Goal: Task Accomplishment & Management: Use online tool/utility

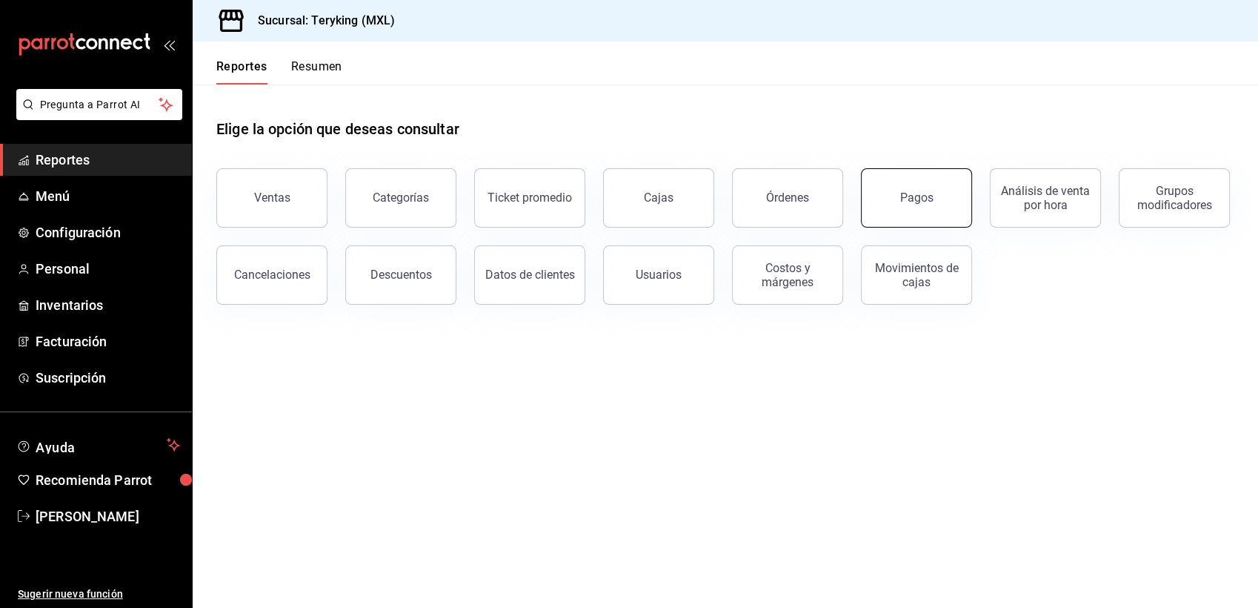
click at [909, 193] on div "Pagos" at bounding box center [916, 197] width 33 height 14
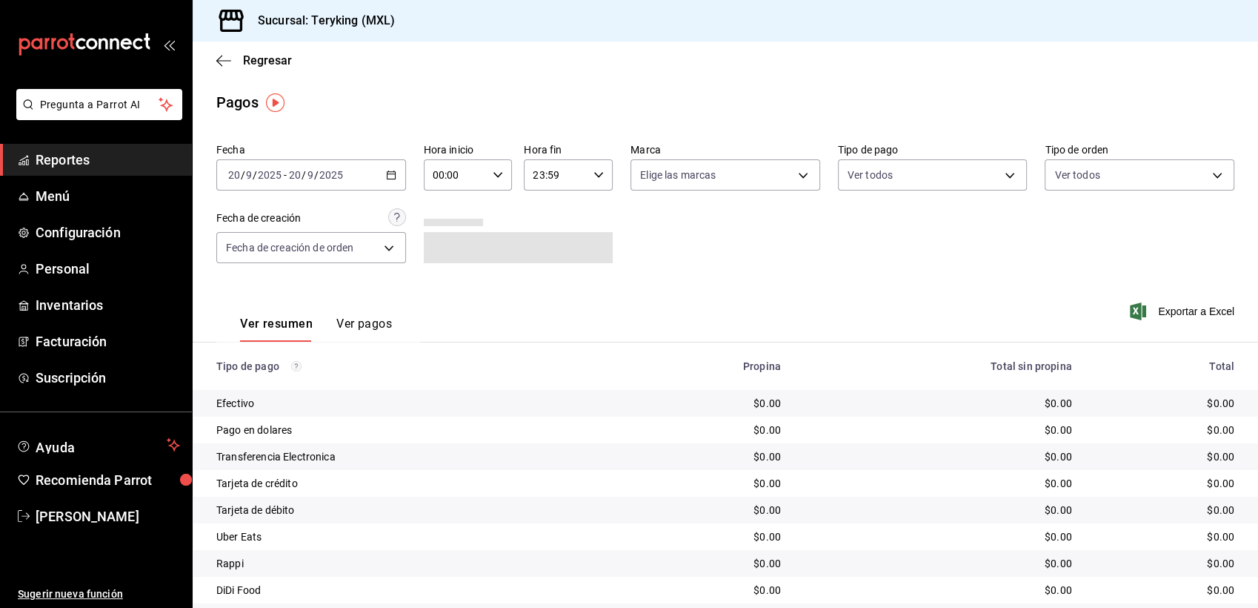
click at [388, 179] on icon "button" at bounding box center [391, 175] width 10 height 10
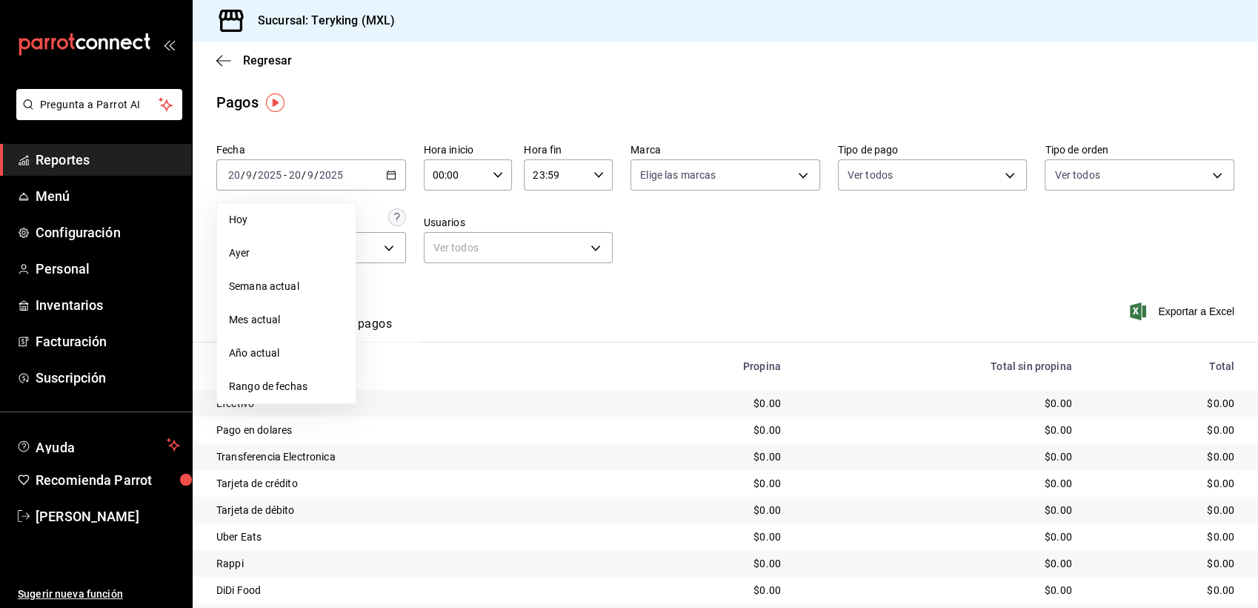
click at [237, 258] on span "Ayer" at bounding box center [286, 253] width 115 height 16
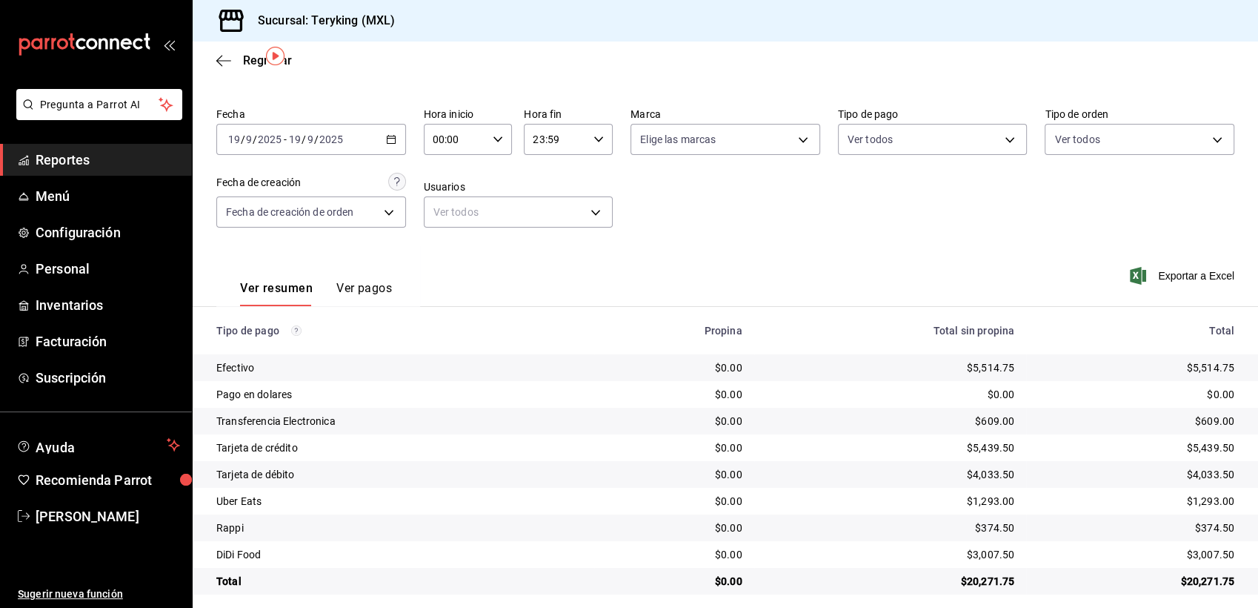
scroll to position [47, 0]
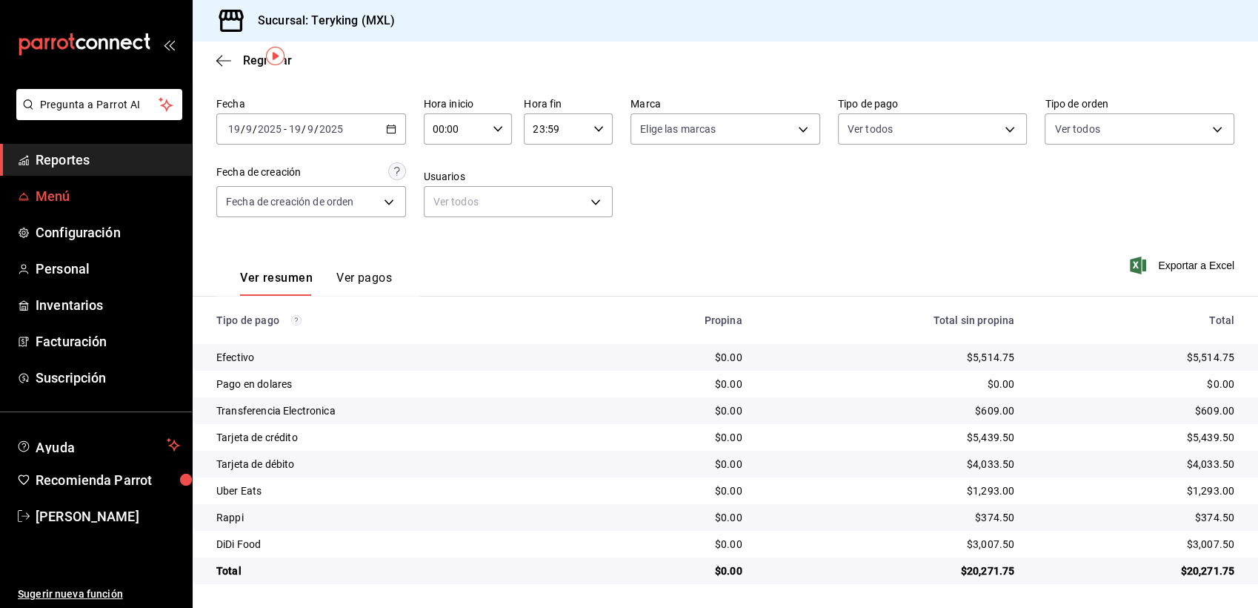
click at [77, 194] on span "Menú" at bounding box center [108, 196] width 144 height 20
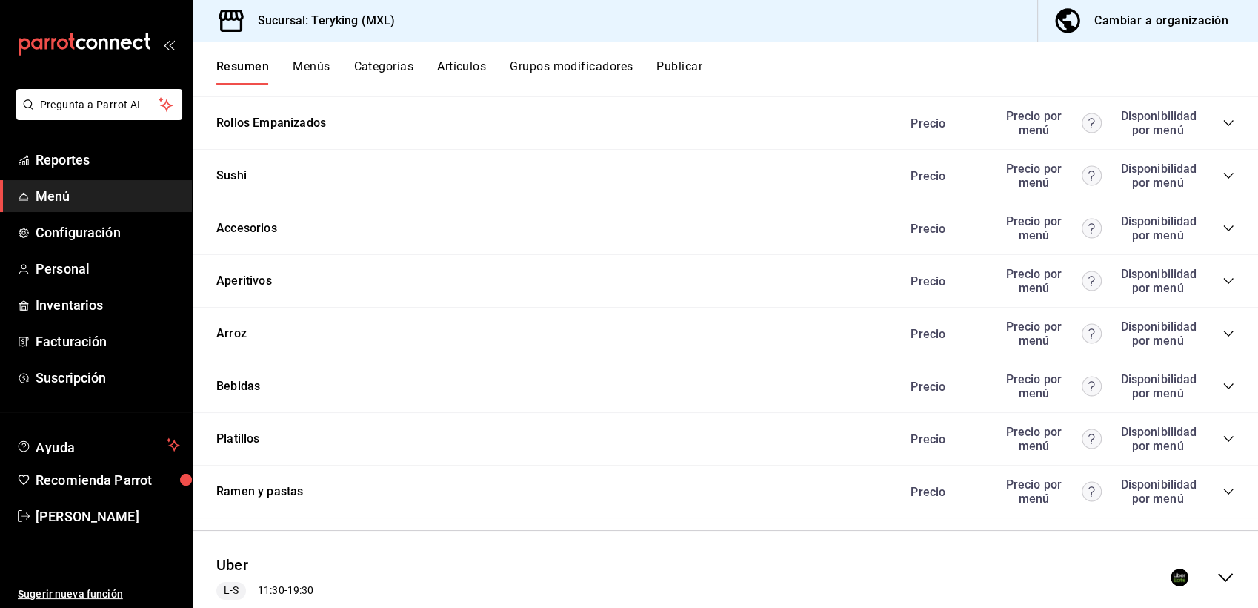
scroll to position [802, 0]
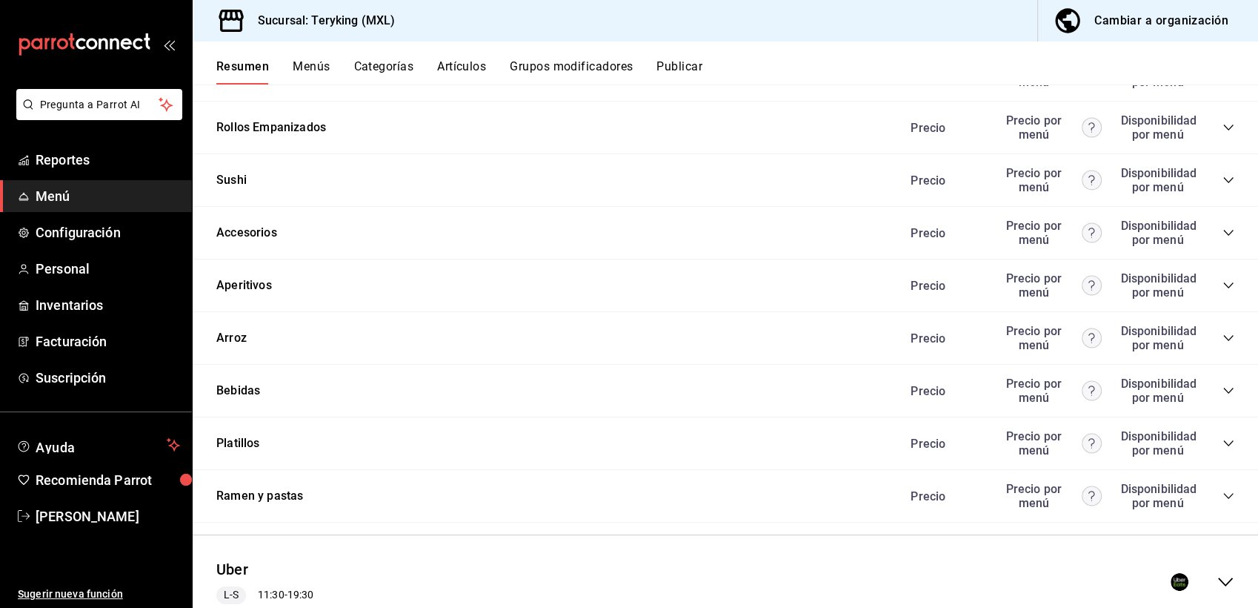
click at [1223, 288] on icon "collapse-category-row" at bounding box center [1228, 285] width 10 height 6
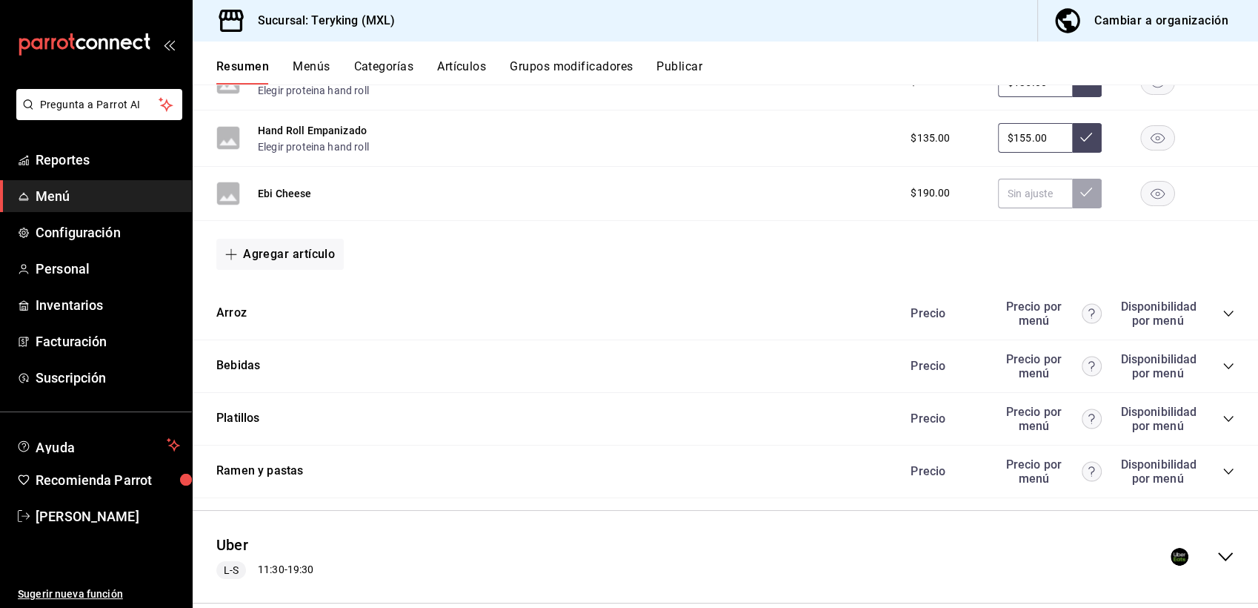
scroll to position [1211, 0]
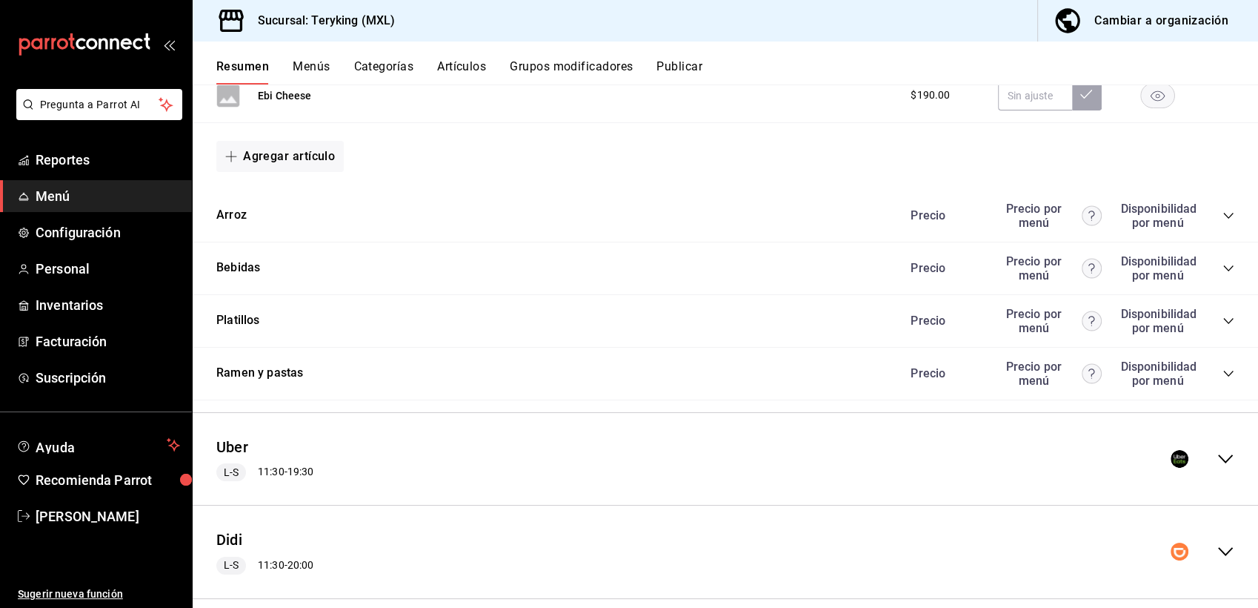
click at [1222, 270] on icon "collapse-category-row" at bounding box center [1228, 268] width 12 height 12
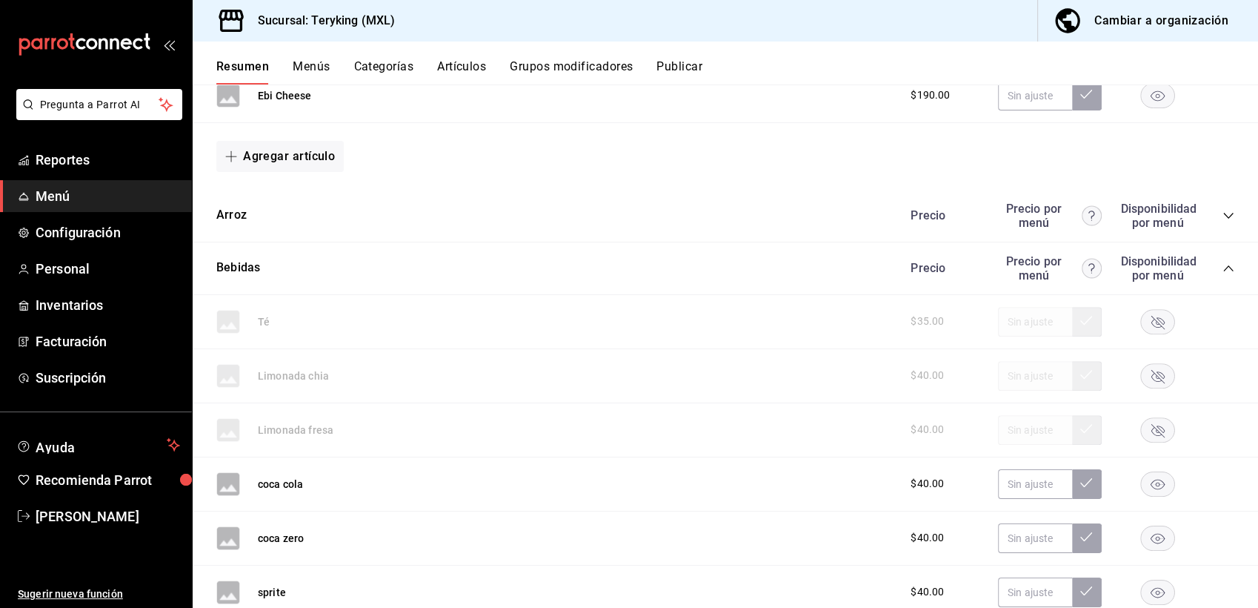
click at [1144, 373] on rect "button" at bounding box center [1158, 375] width 34 height 24
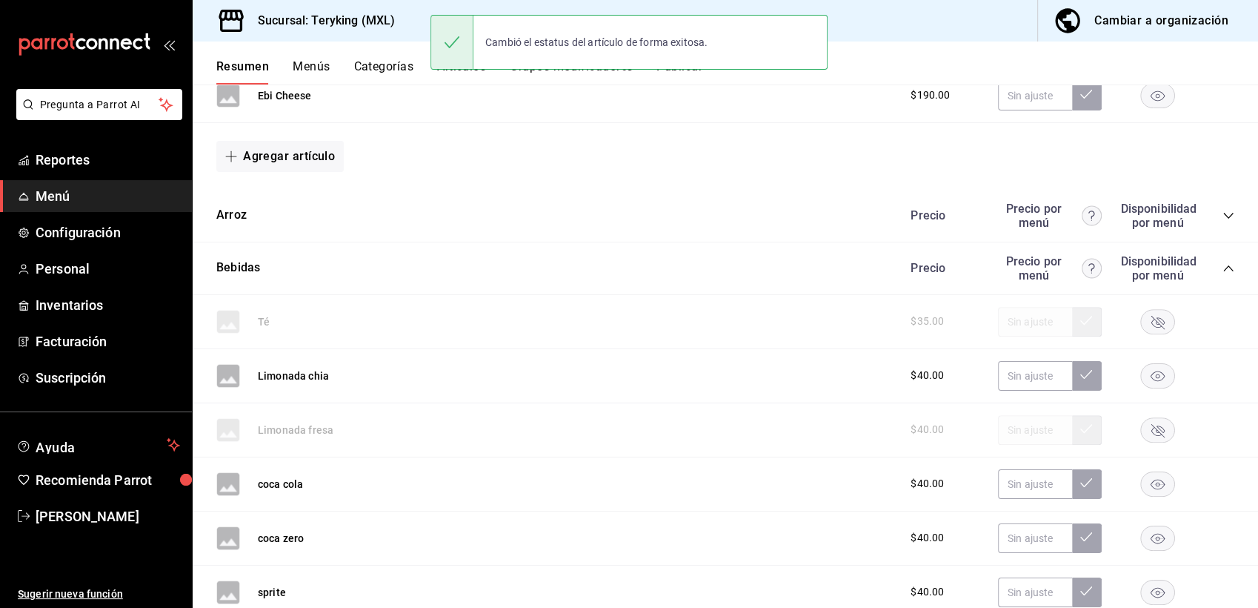
click at [1142, 439] on rect "button" at bounding box center [1158, 429] width 34 height 24
click at [1151, 543] on icon "button" at bounding box center [1158, 538] width 14 height 10
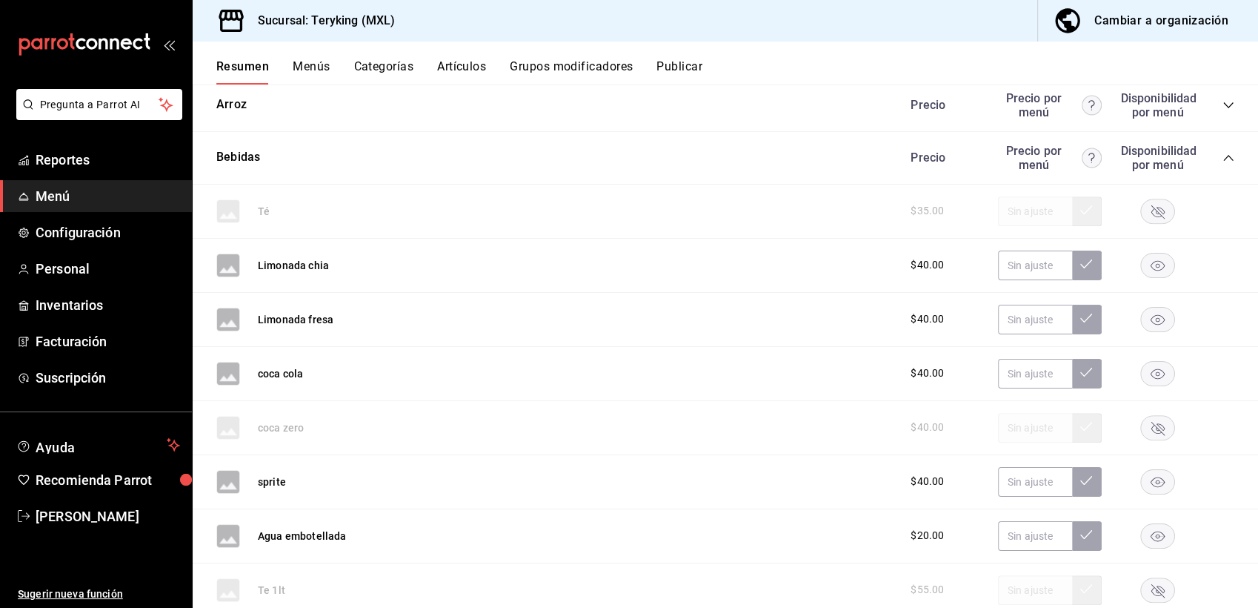
scroll to position [1316, 0]
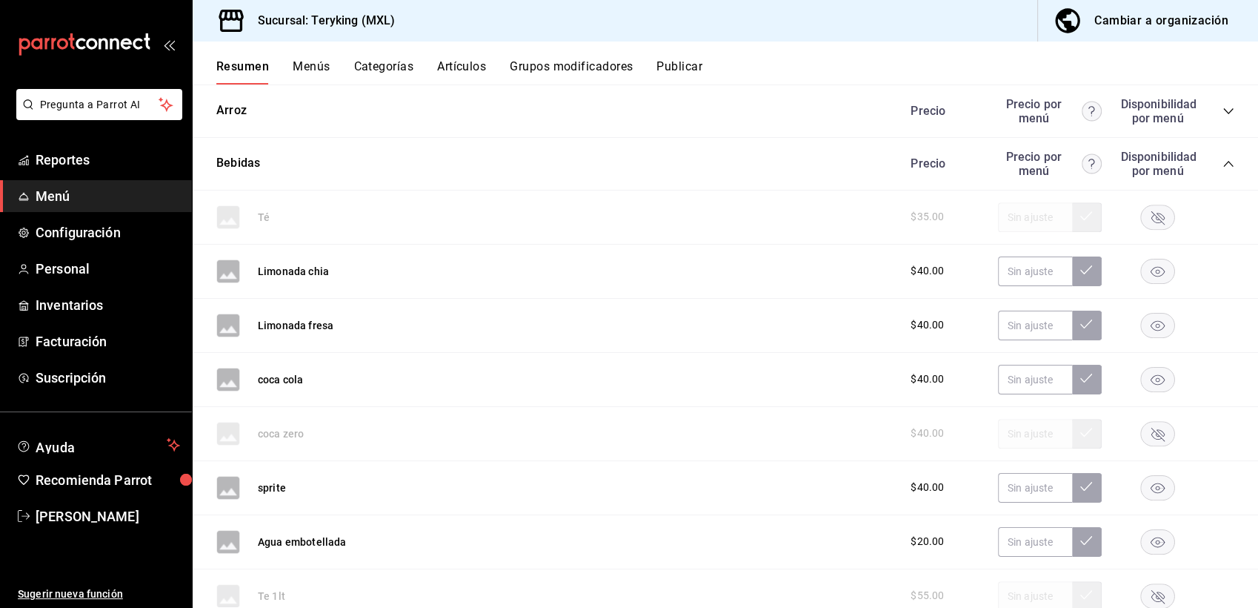
click at [1145, 229] on rect "button" at bounding box center [1158, 216] width 34 height 24
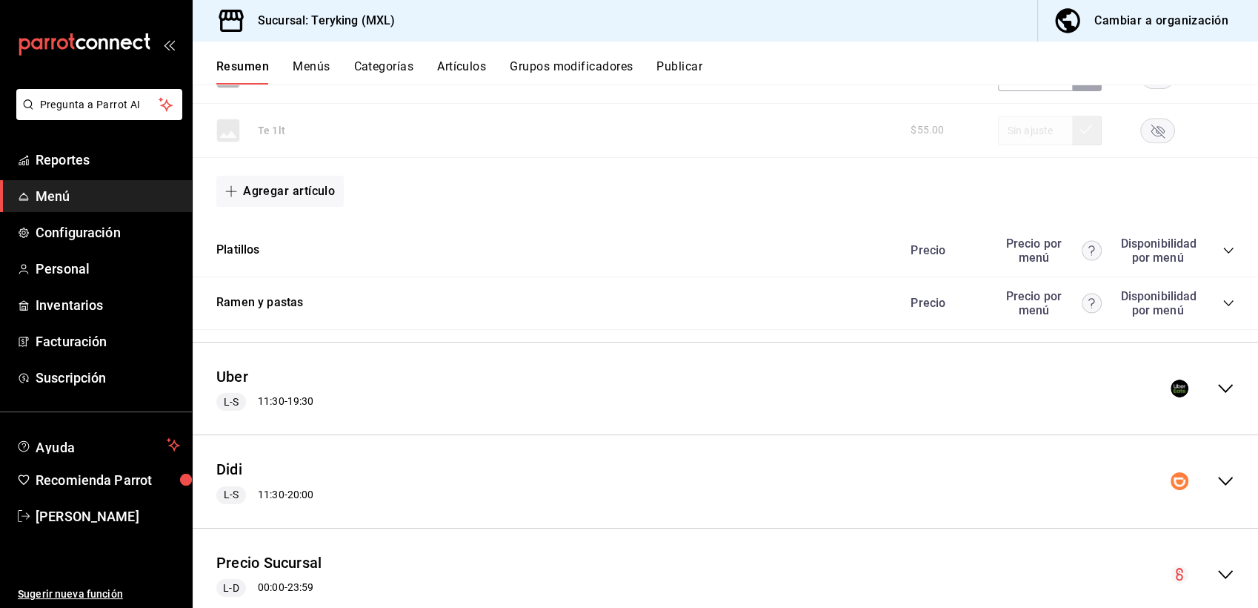
scroll to position [1800, 0]
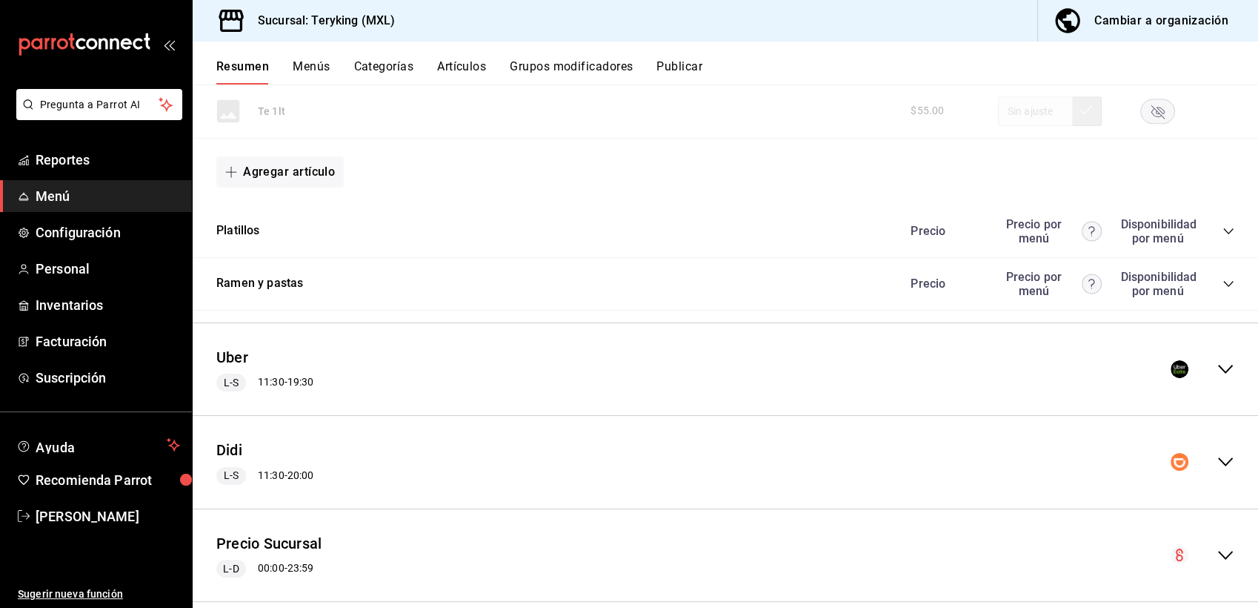
click at [1222, 290] on icon "collapse-category-row" at bounding box center [1228, 284] width 12 height 12
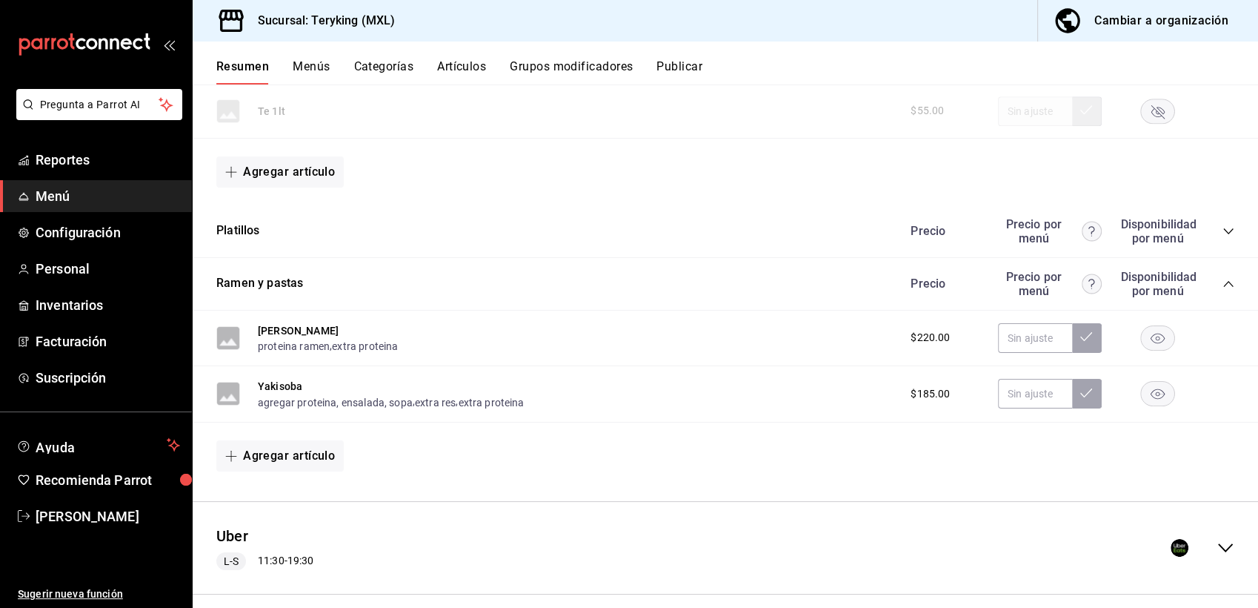
click at [1148, 347] on rect "button" at bounding box center [1158, 337] width 34 height 24
click at [686, 62] on button "Publicar" at bounding box center [679, 71] width 46 height 25
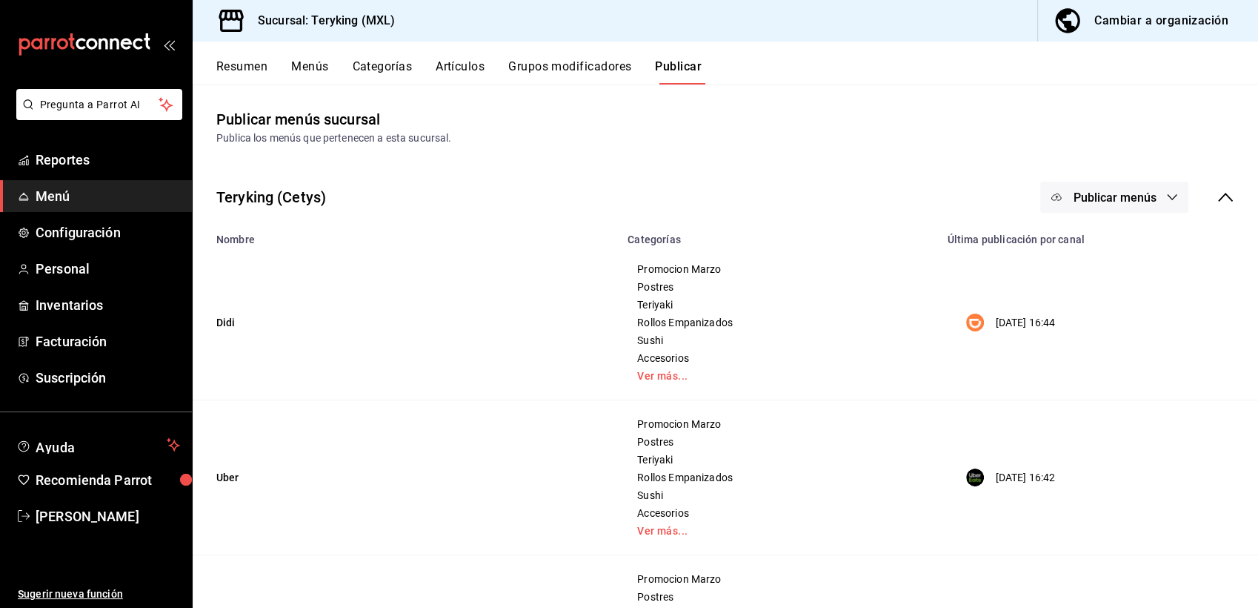
click at [1152, 197] on button "Publicar menús" at bounding box center [1114, 197] width 148 height 31
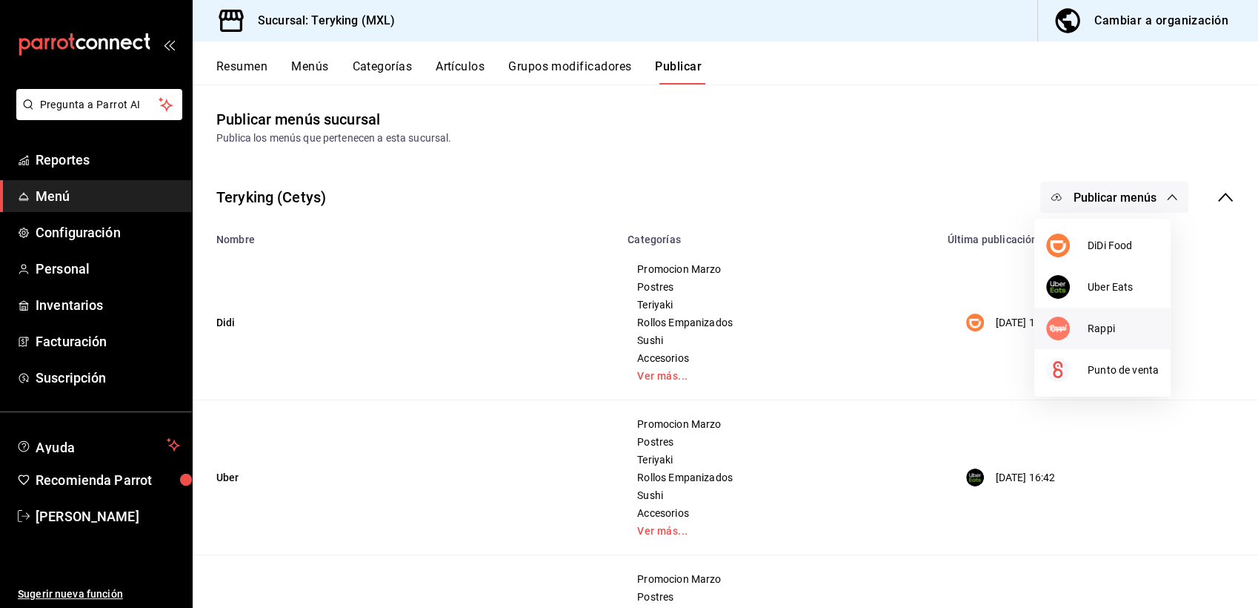
click at [1091, 328] on span "Rappi" at bounding box center [1123, 329] width 71 height 16
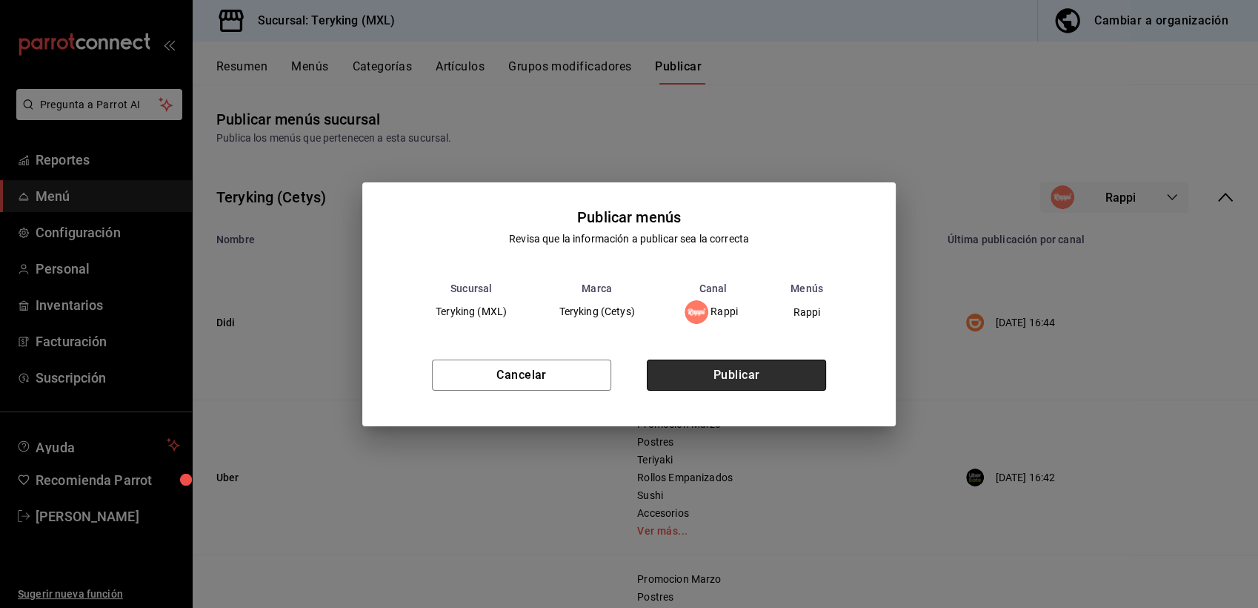
click at [731, 374] on button "Publicar" at bounding box center [736, 374] width 179 height 31
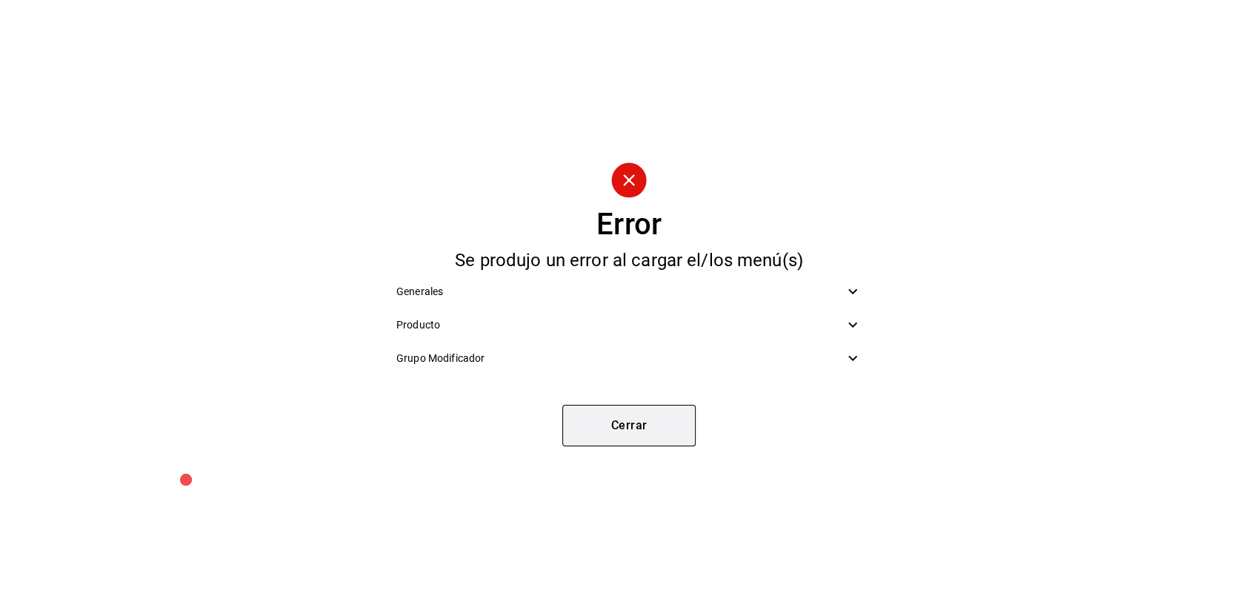
click at [648, 432] on button "Cerrar" at bounding box center [628, 425] width 133 height 41
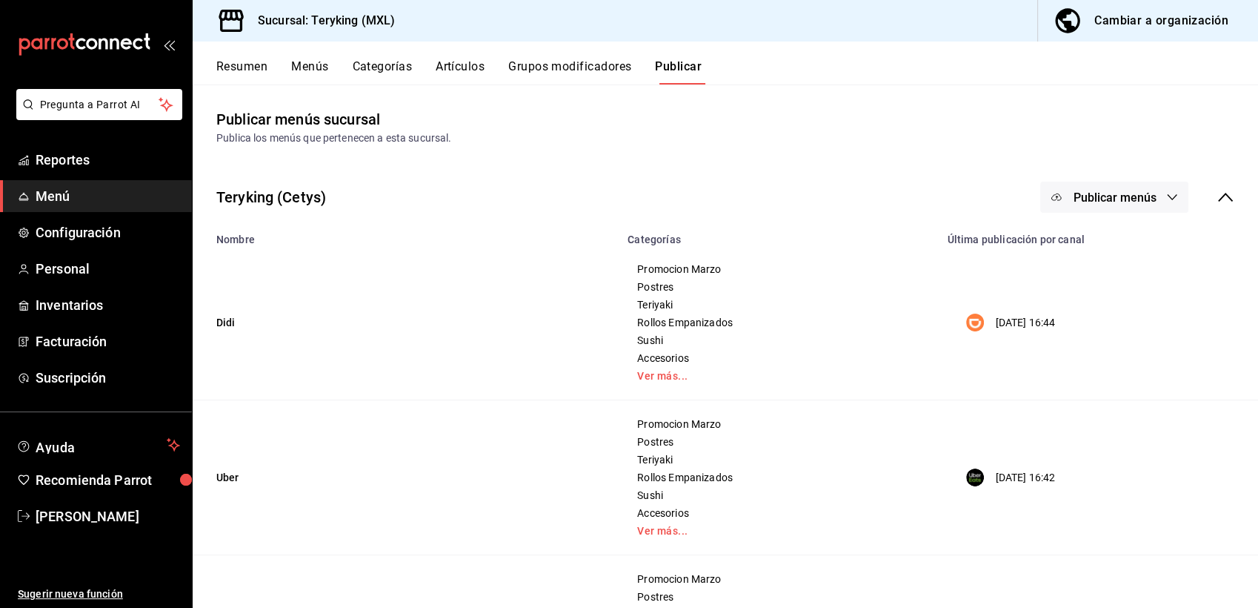
click at [248, 68] on button "Resumen" at bounding box center [241, 71] width 51 height 25
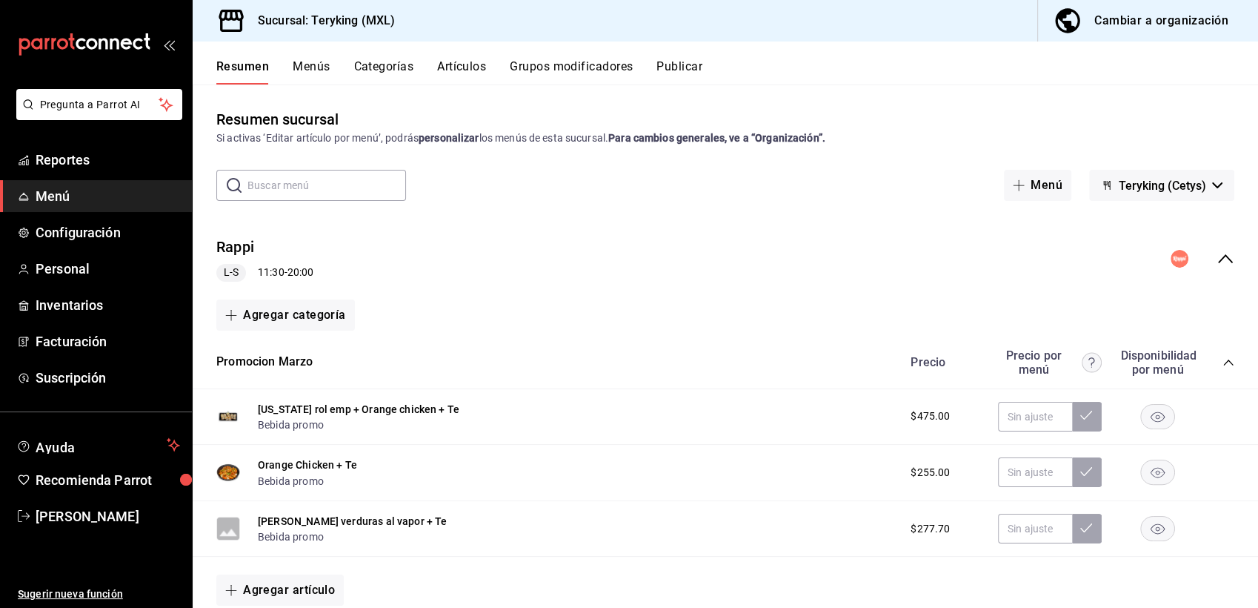
click at [1217, 262] on icon "collapse-menu-row" at bounding box center [1226, 259] width 18 height 18
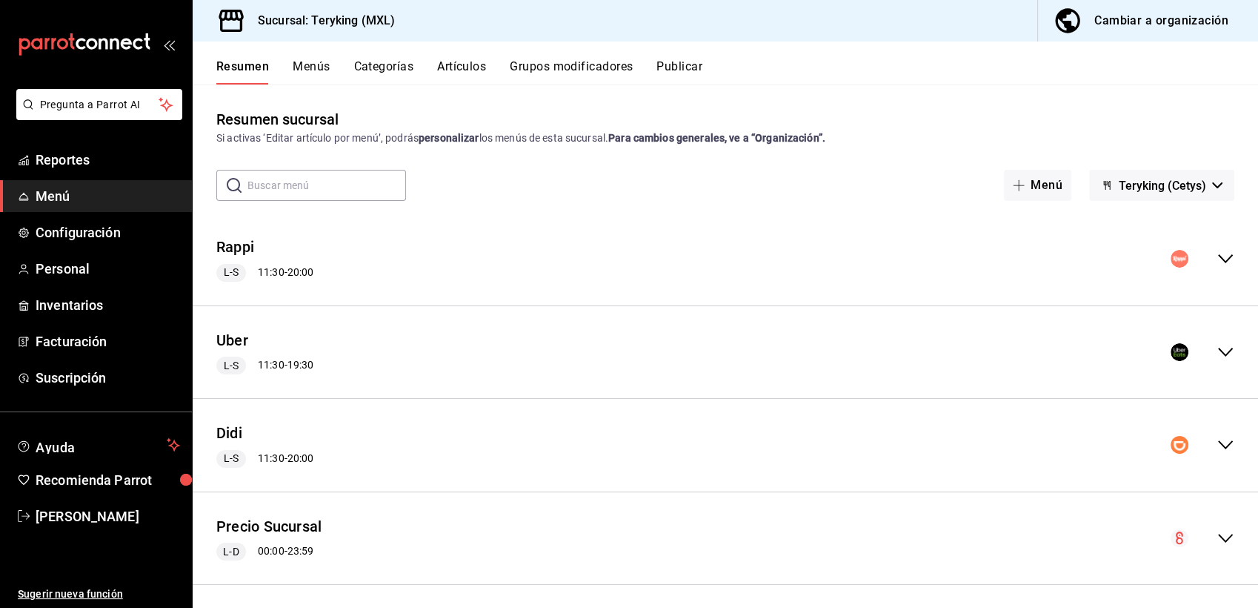
click at [1218, 353] on icon "collapse-menu-row" at bounding box center [1225, 351] width 15 height 9
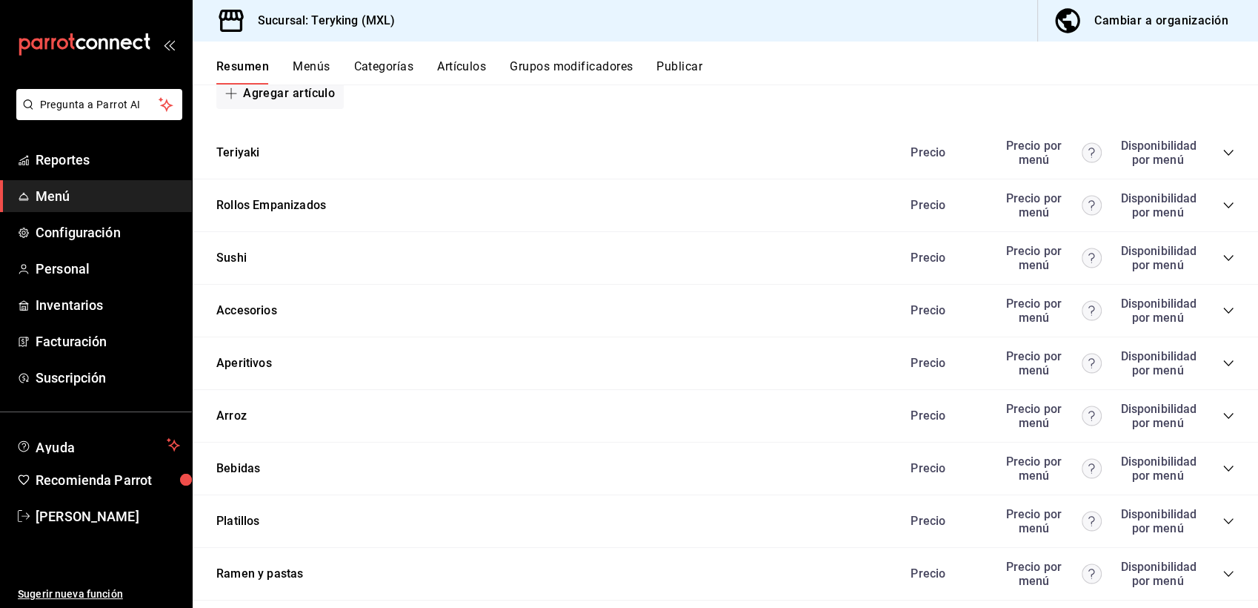
scroll to position [851, 0]
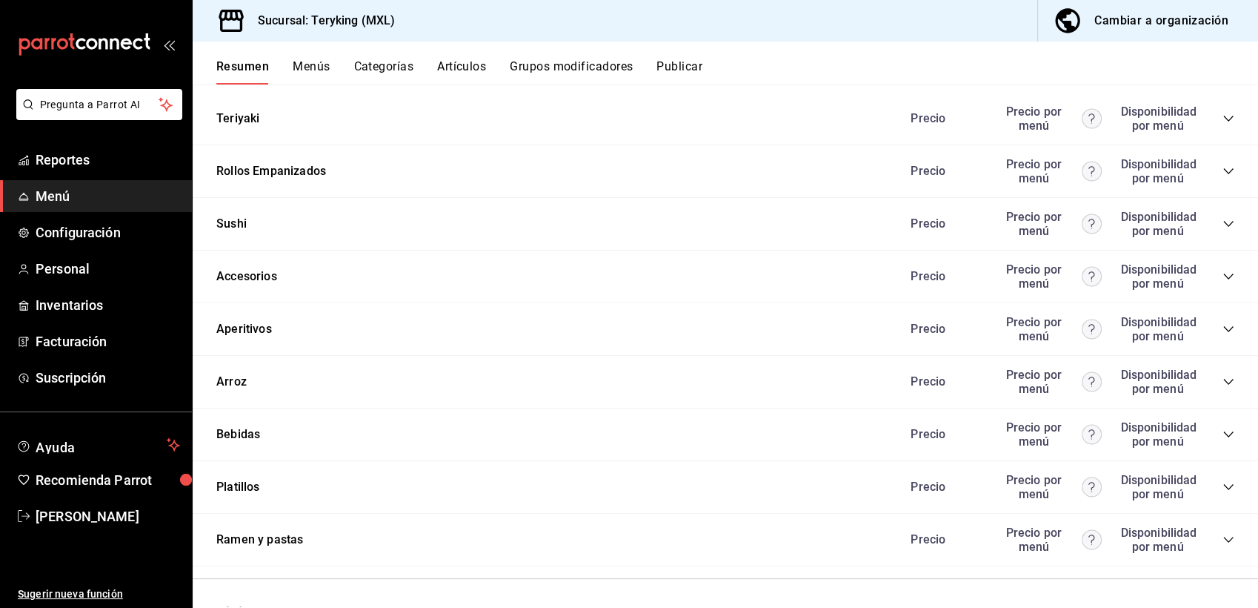
click at [1223, 332] on icon "collapse-category-row" at bounding box center [1228, 329] width 10 height 6
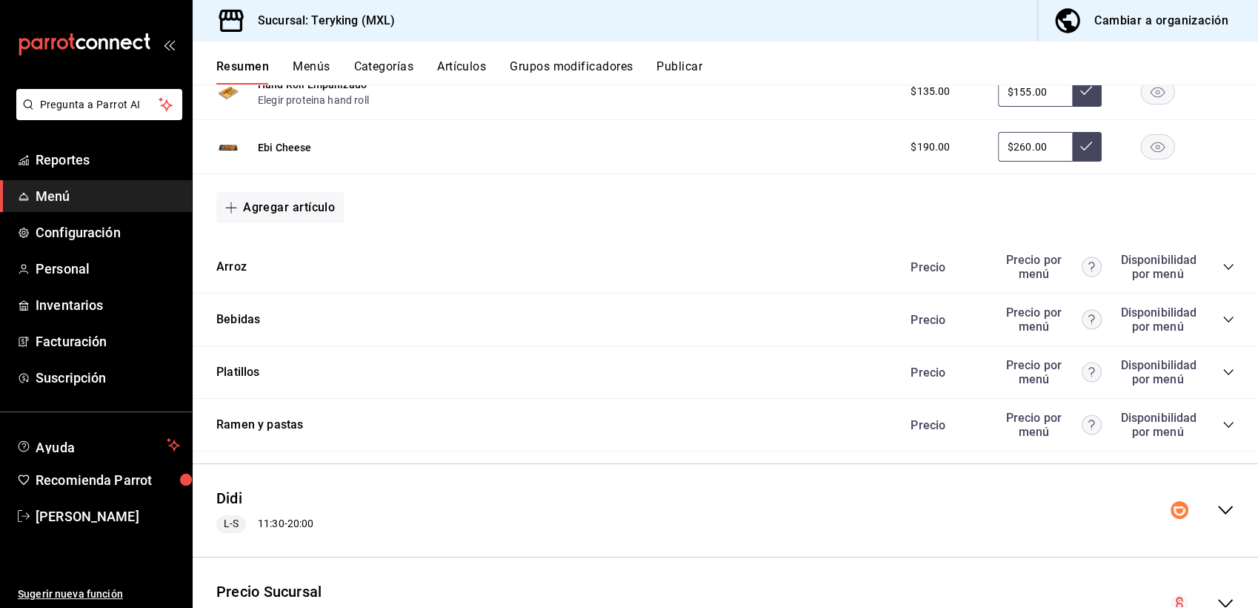
scroll to position [1261, 0]
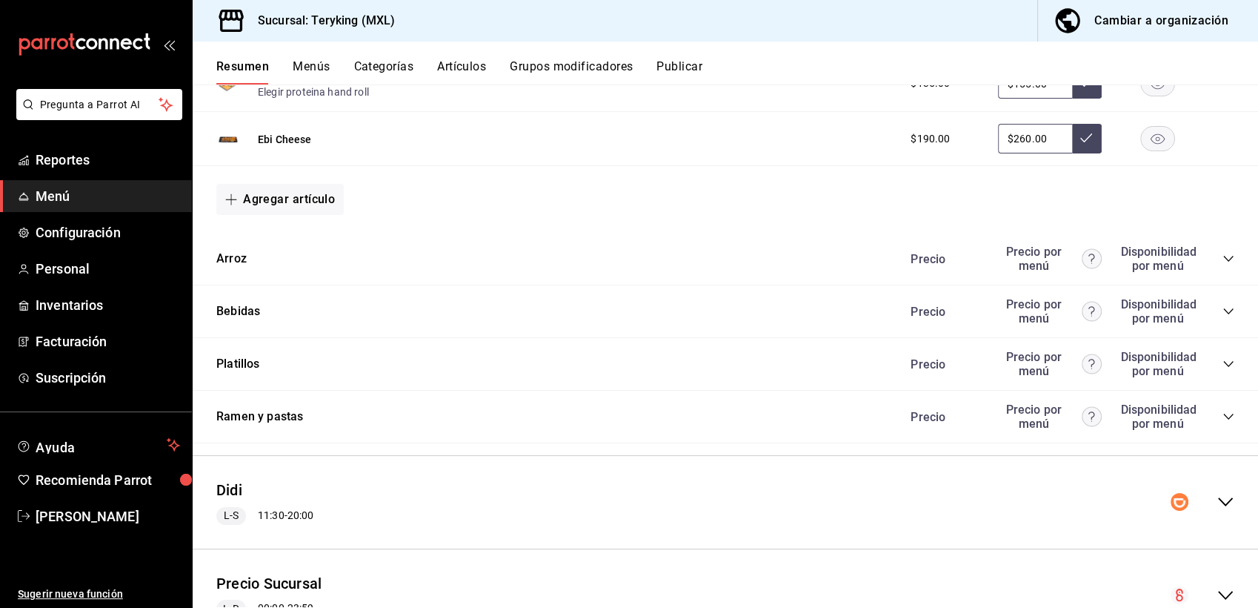
click at [1223, 314] on icon "collapse-category-row" at bounding box center [1228, 311] width 10 height 6
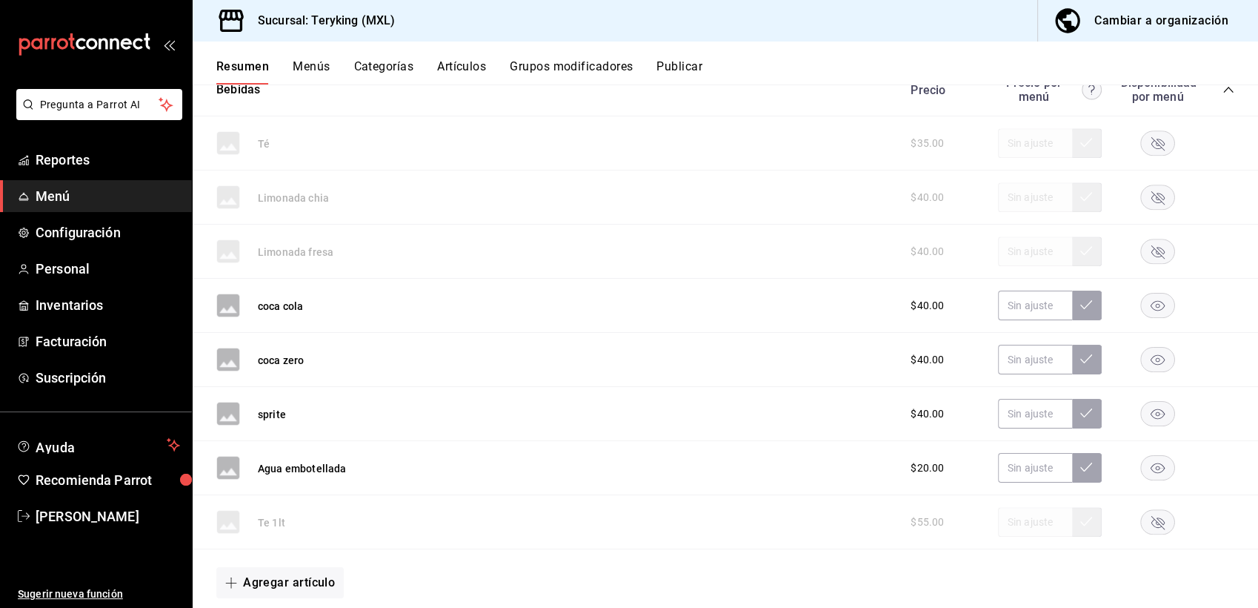
scroll to position [1480, 0]
click at [1141, 148] on rect "button" at bounding box center [1158, 145] width 34 height 24
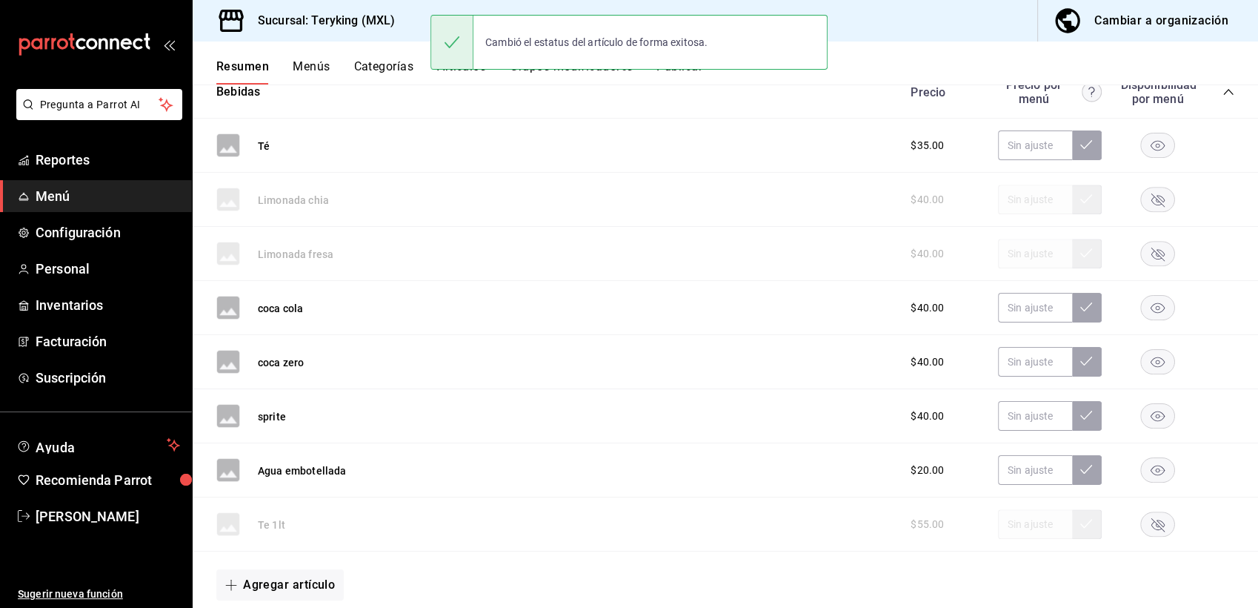
click at [1144, 204] on rect "button" at bounding box center [1158, 199] width 34 height 24
click at [1147, 258] on rect "button" at bounding box center [1158, 254] width 34 height 24
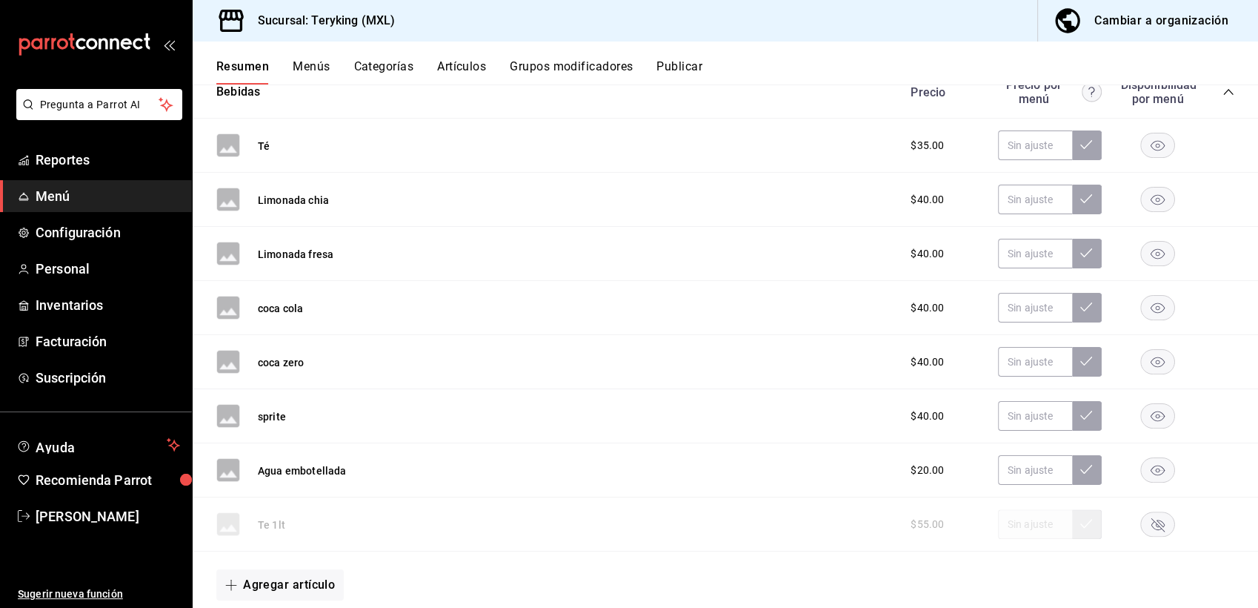
click at [1150, 369] on rect "button" at bounding box center [1158, 362] width 34 height 24
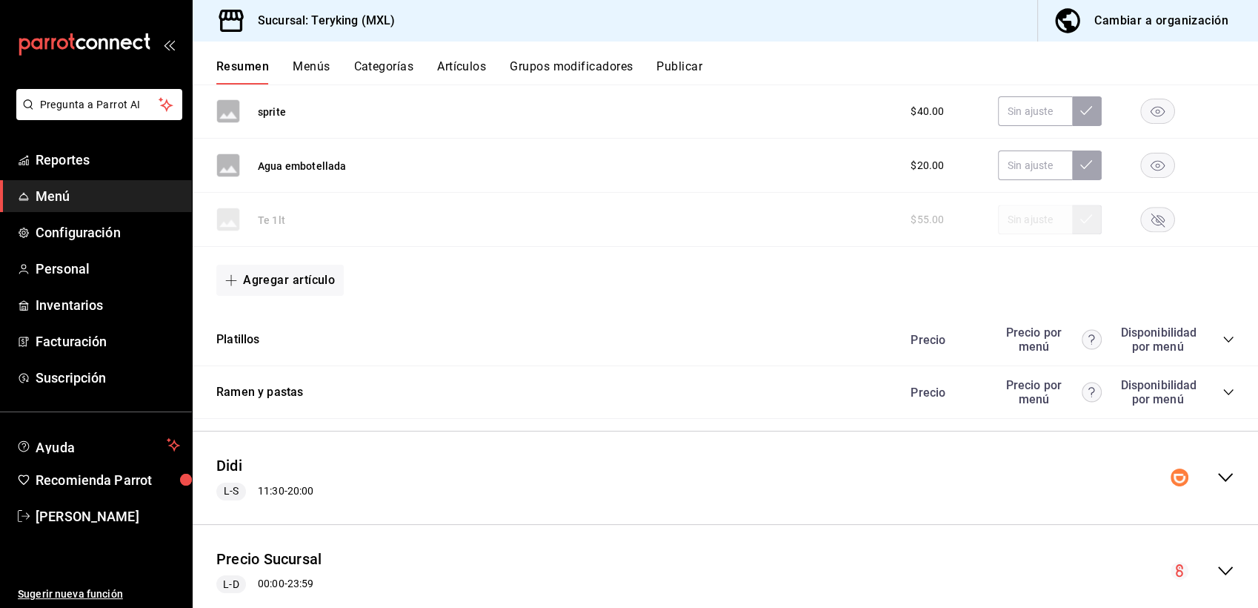
scroll to position [1801, 0]
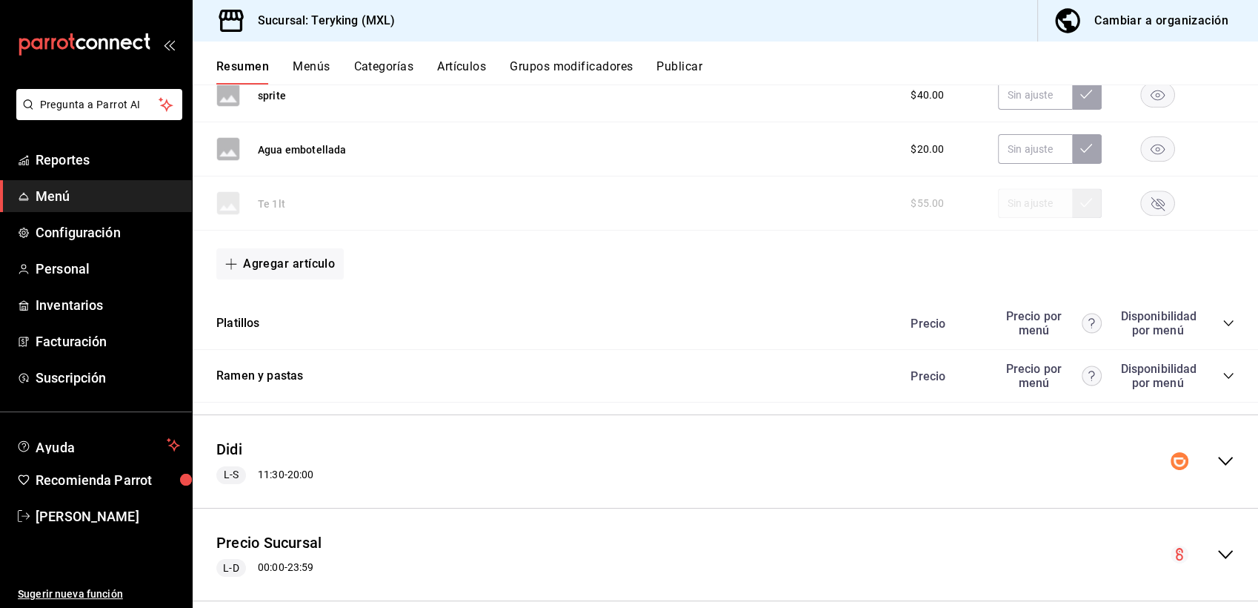
click at [1222, 382] on icon "collapse-category-row" at bounding box center [1228, 376] width 12 height 12
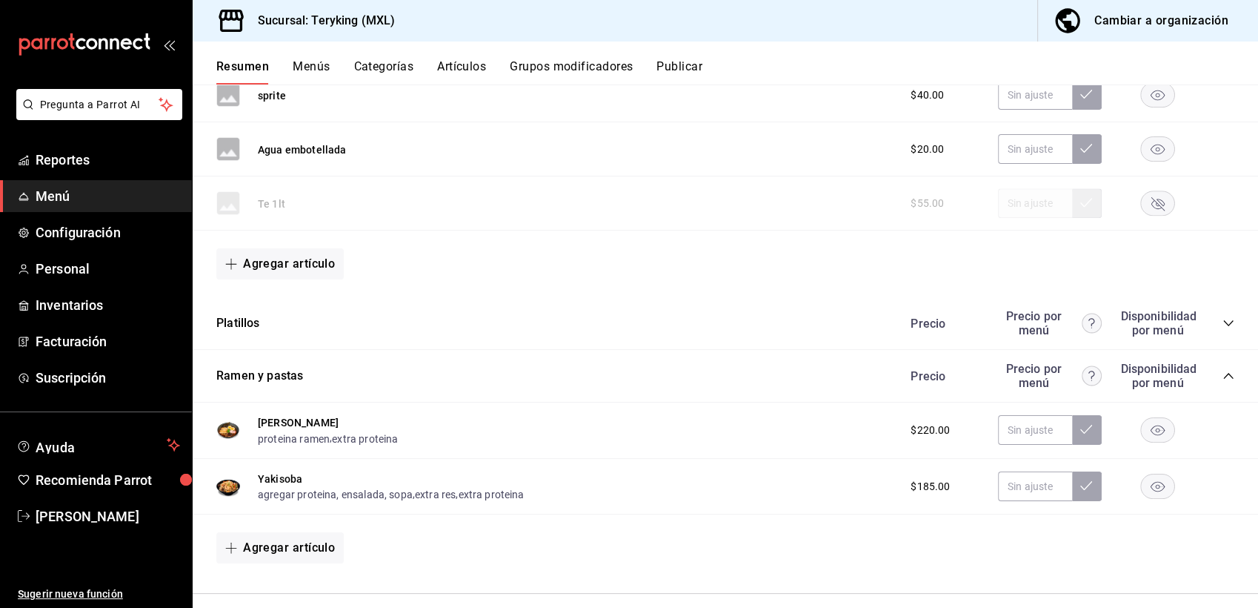
click at [1150, 432] on rect "button" at bounding box center [1158, 430] width 34 height 24
click at [697, 68] on button "Publicar" at bounding box center [679, 71] width 46 height 25
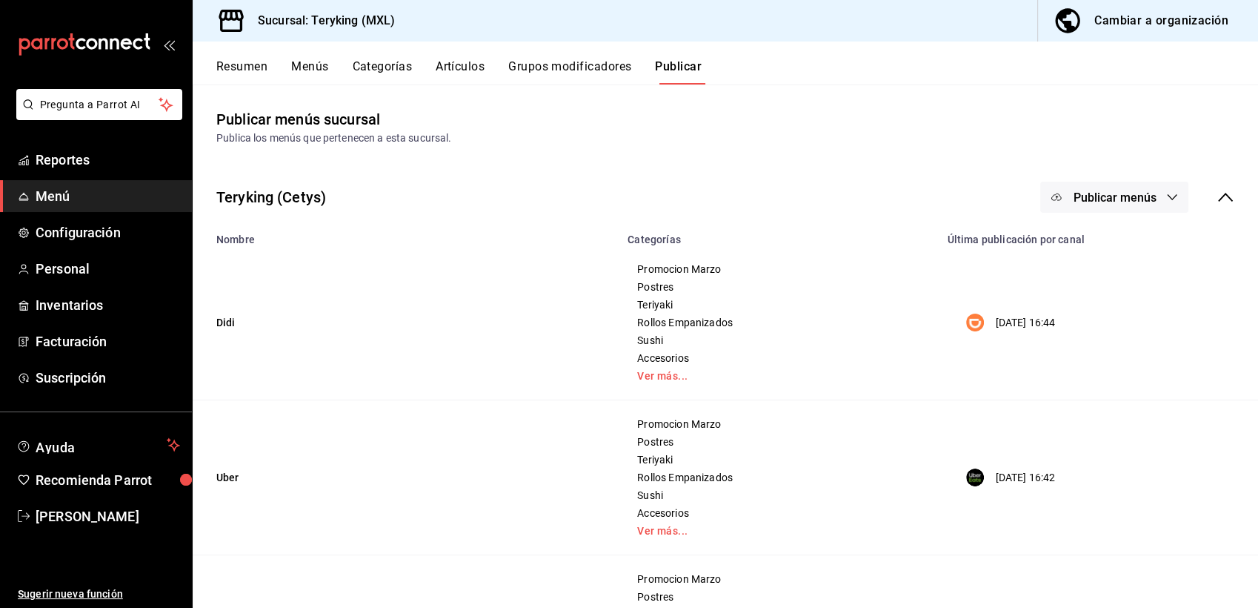
click at [1082, 198] on span "Publicar menús" at bounding box center [1114, 197] width 83 height 14
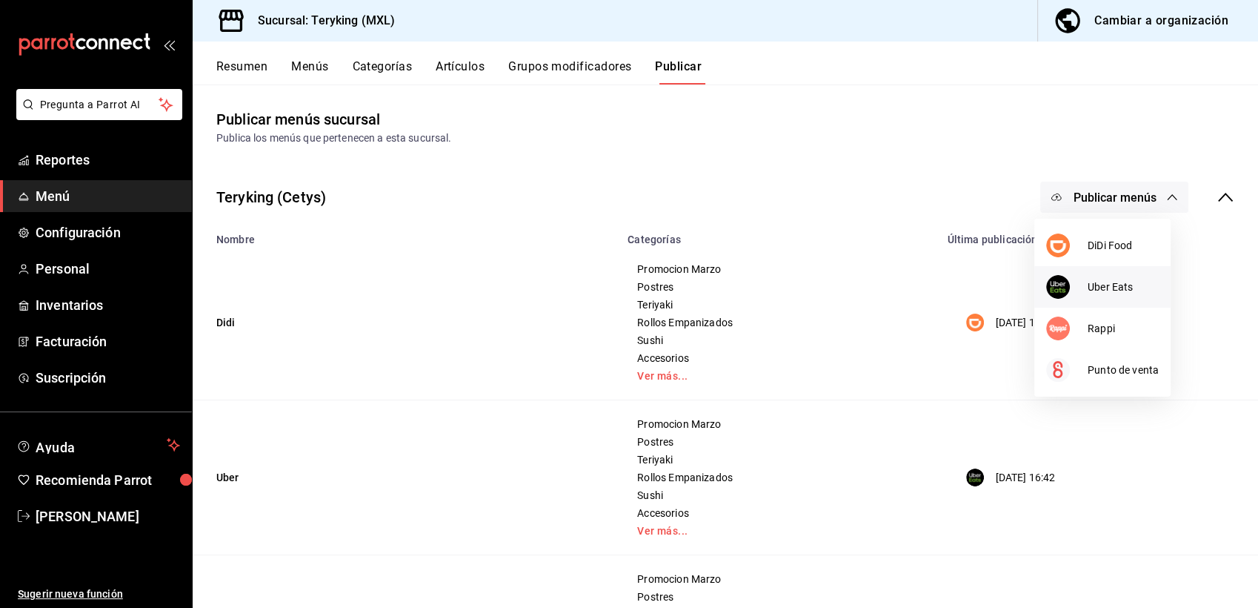
click at [1094, 285] on span "Uber Eats" at bounding box center [1123, 287] width 71 height 16
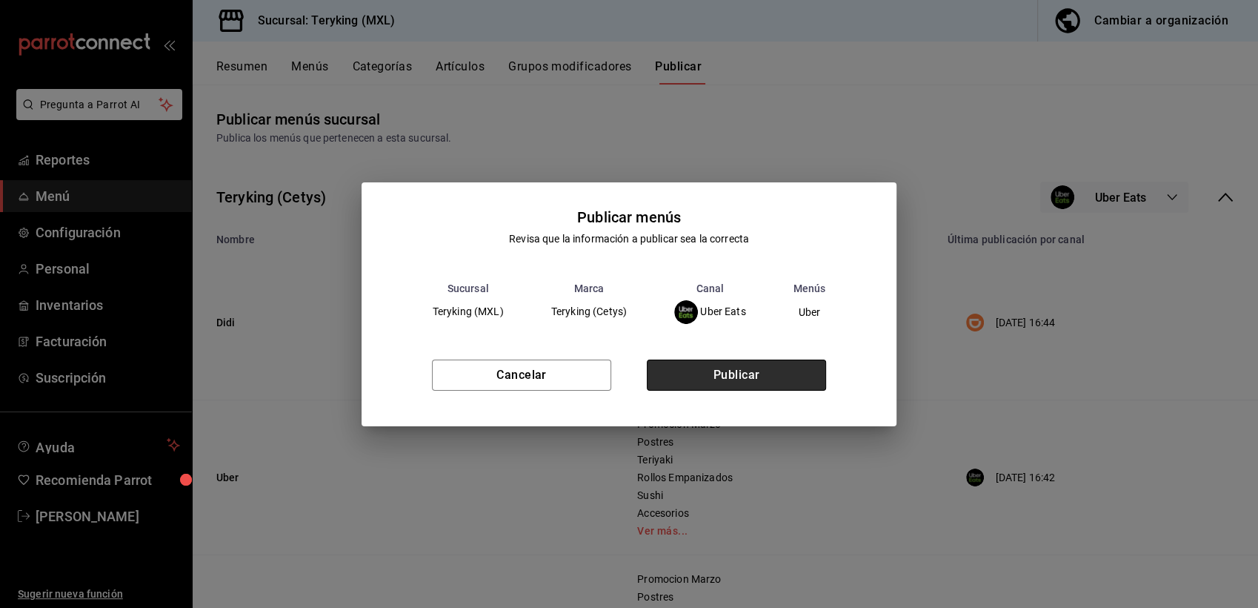
click at [727, 380] on button "Publicar" at bounding box center [736, 374] width 179 height 31
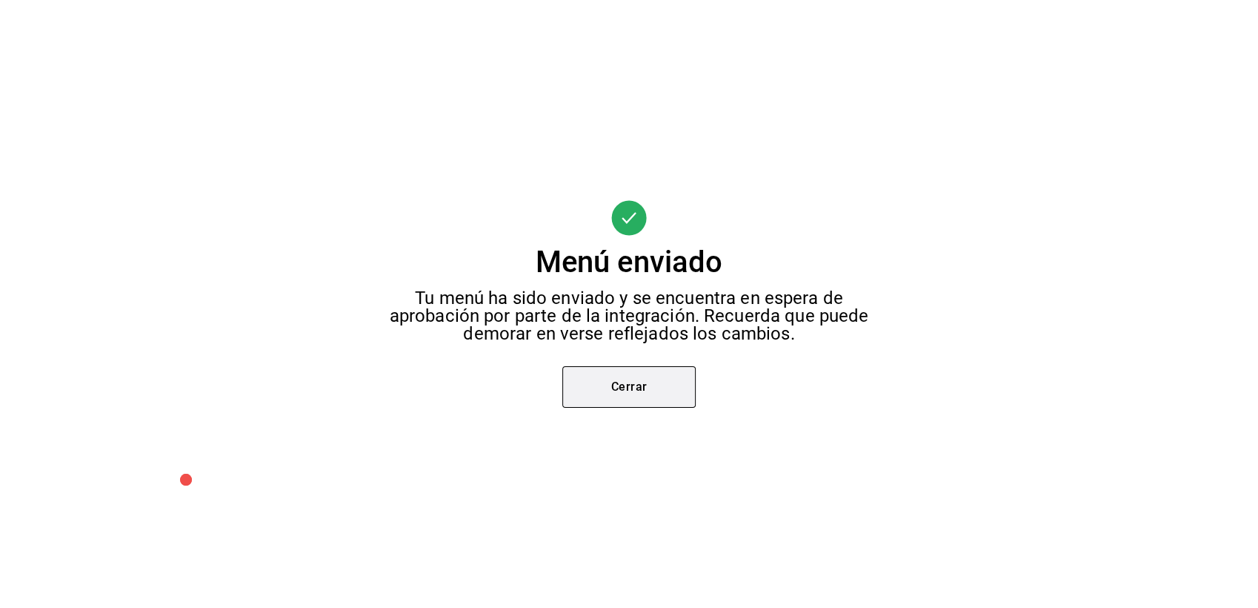
click at [639, 396] on button "Cerrar" at bounding box center [628, 386] width 133 height 41
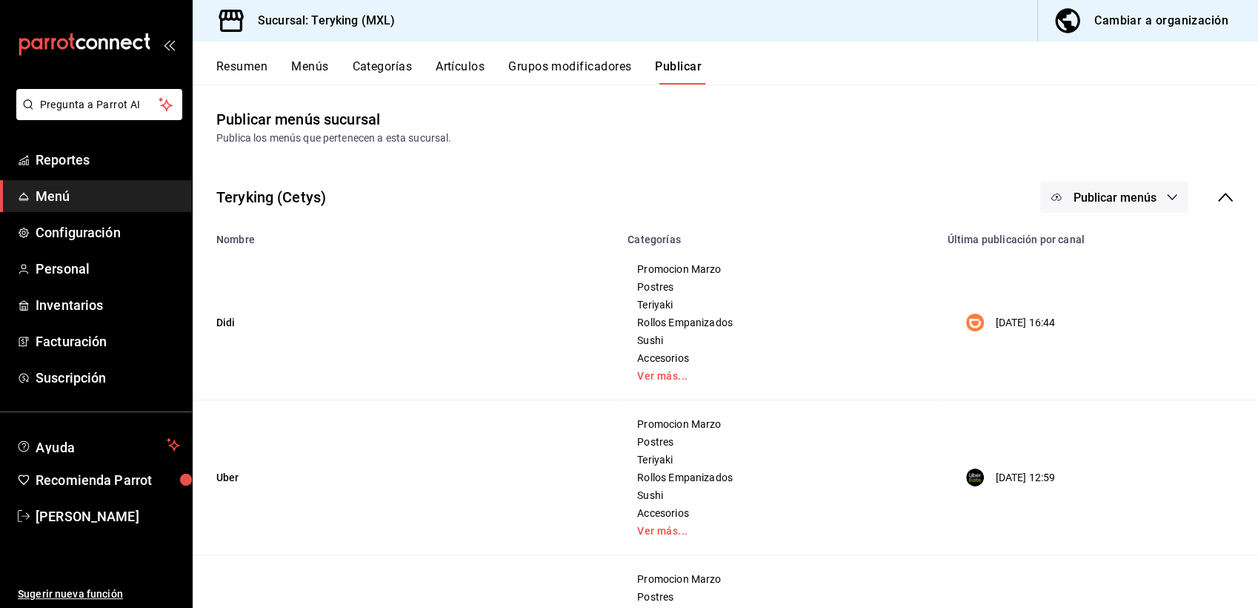
click at [244, 64] on button "Resumen" at bounding box center [241, 71] width 51 height 25
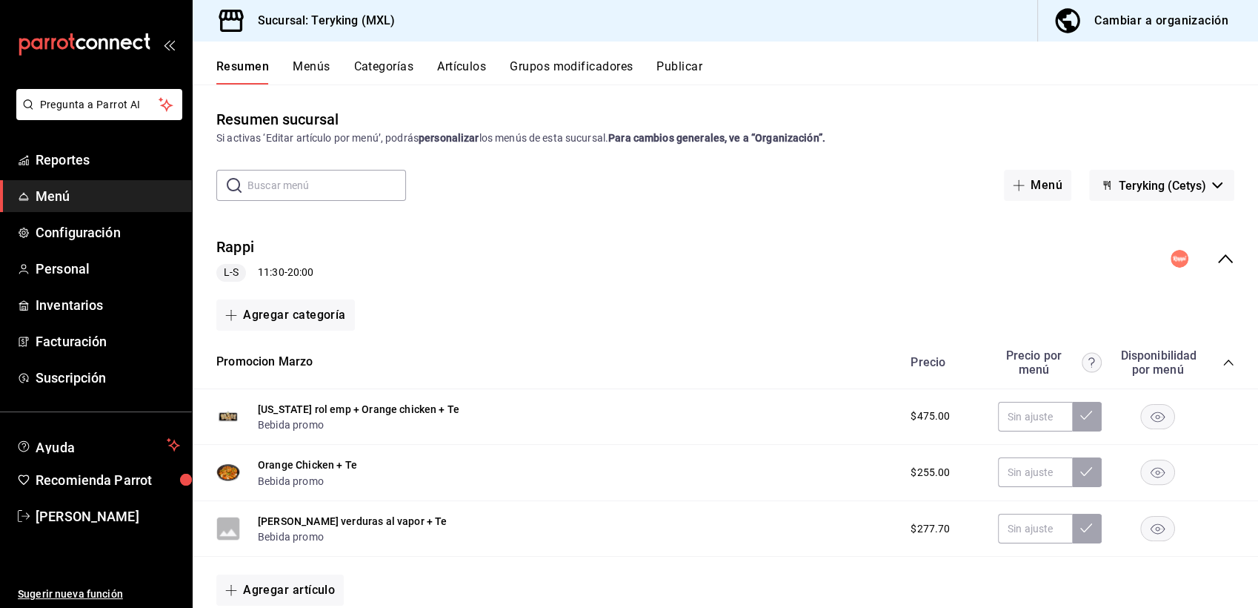
click at [1217, 259] on icon "collapse-menu-row" at bounding box center [1226, 259] width 18 height 18
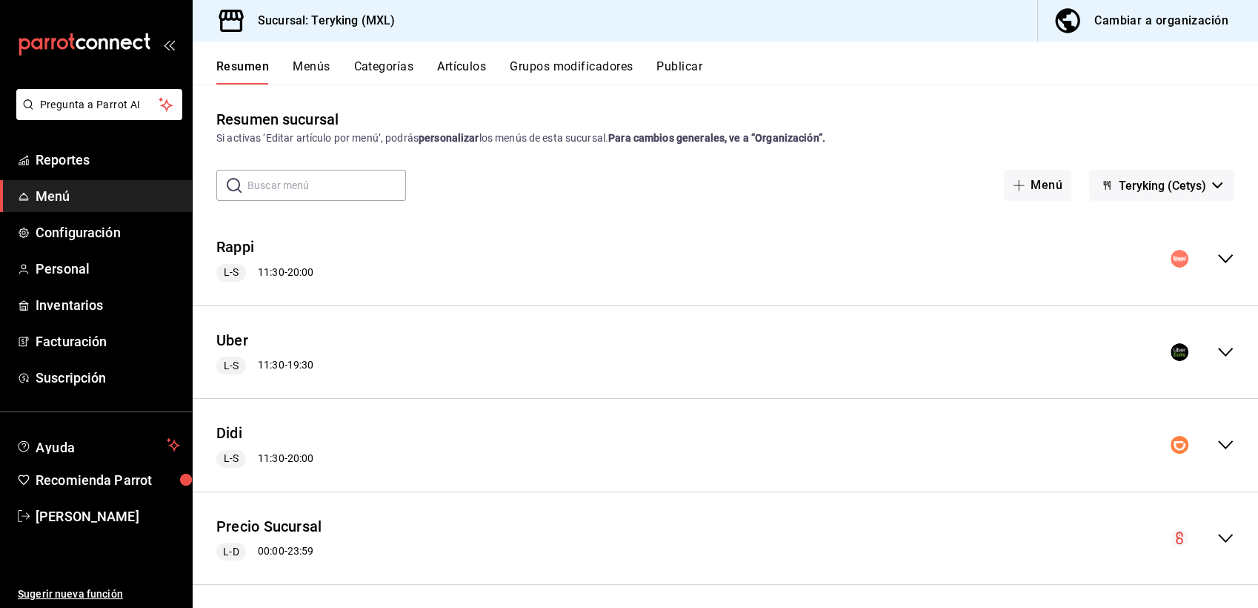
click at [1217, 443] on icon "collapse-menu-row" at bounding box center [1226, 445] width 18 height 18
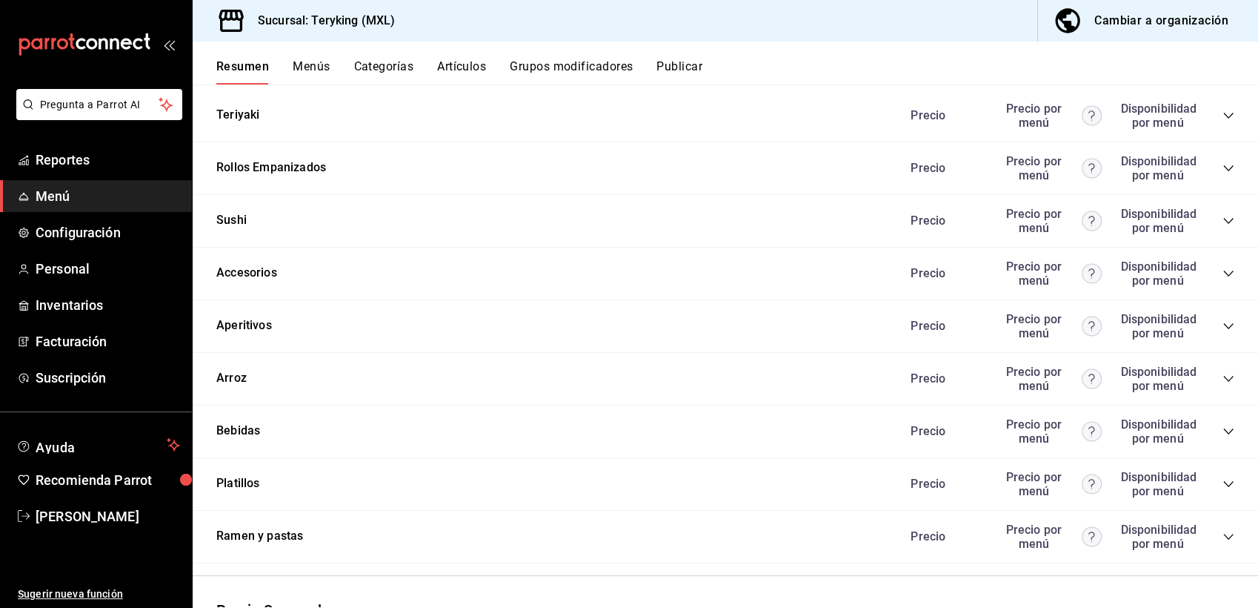
scroll to position [971, 0]
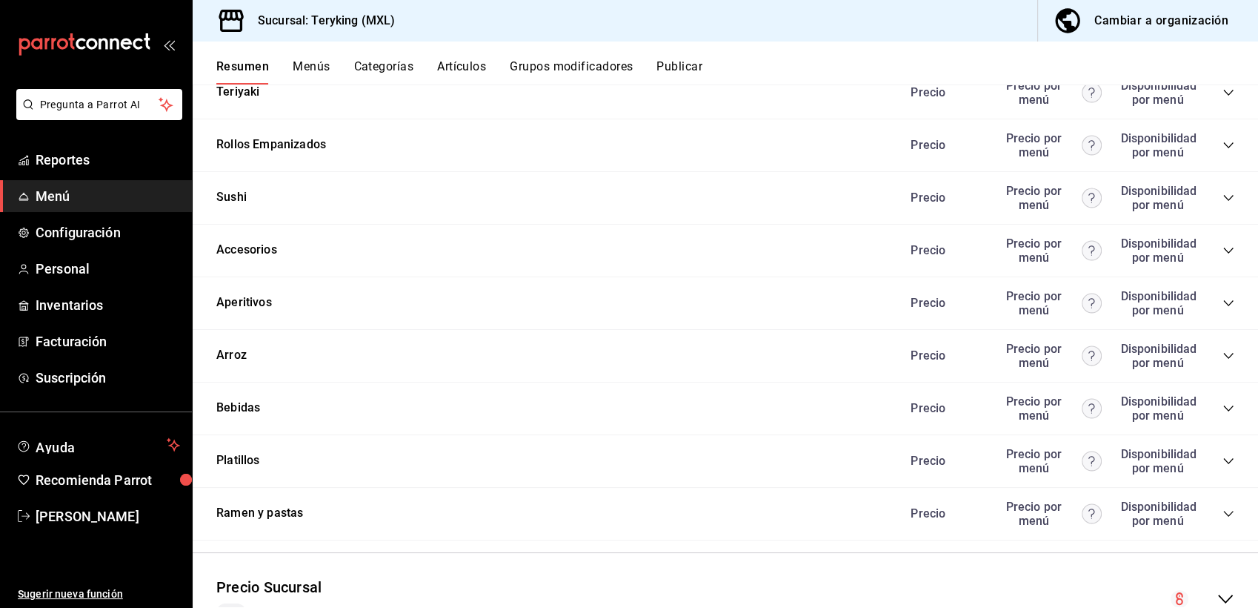
click at [1222, 309] on icon "collapse-category-row" at bounding box center [1228, 303] width 12 height 12
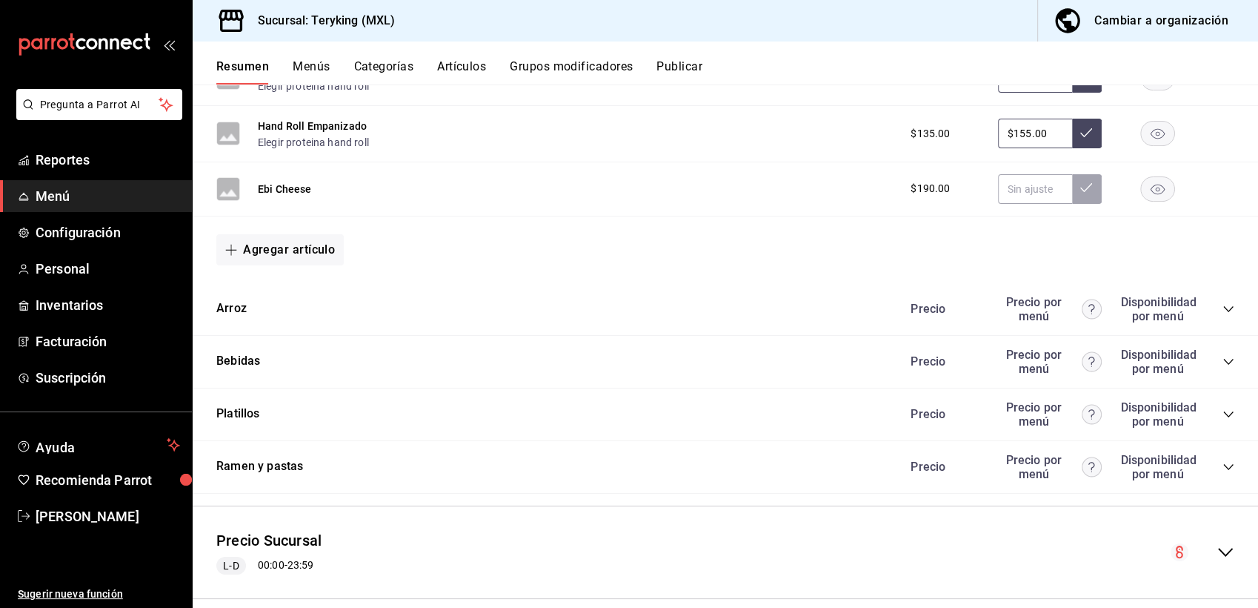
scroll to position [1333, 0]
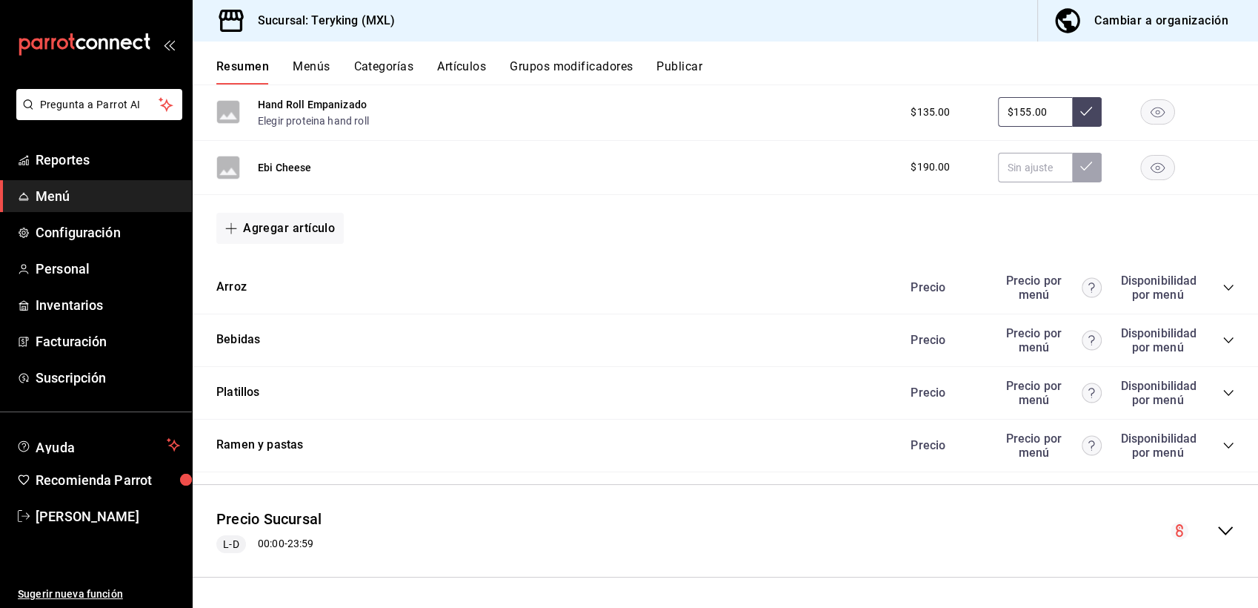
click at [1222, 338] on icon "collapse-category-row" at bounding box center [1228, 340] width 12 height 12
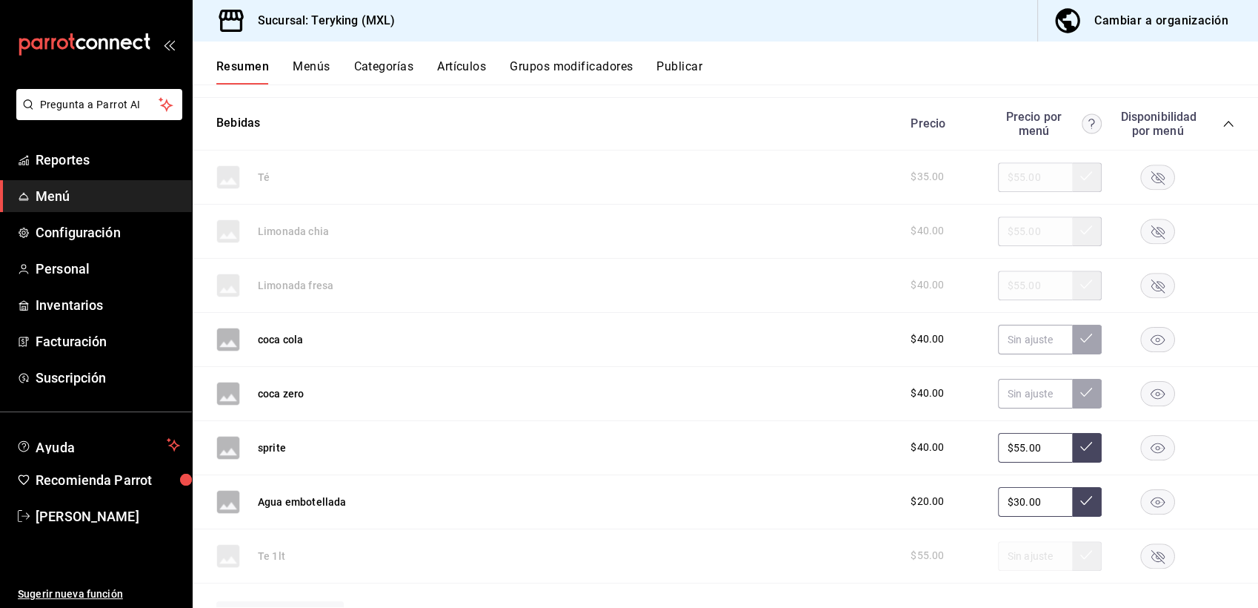
scroll to position [1539, 0]
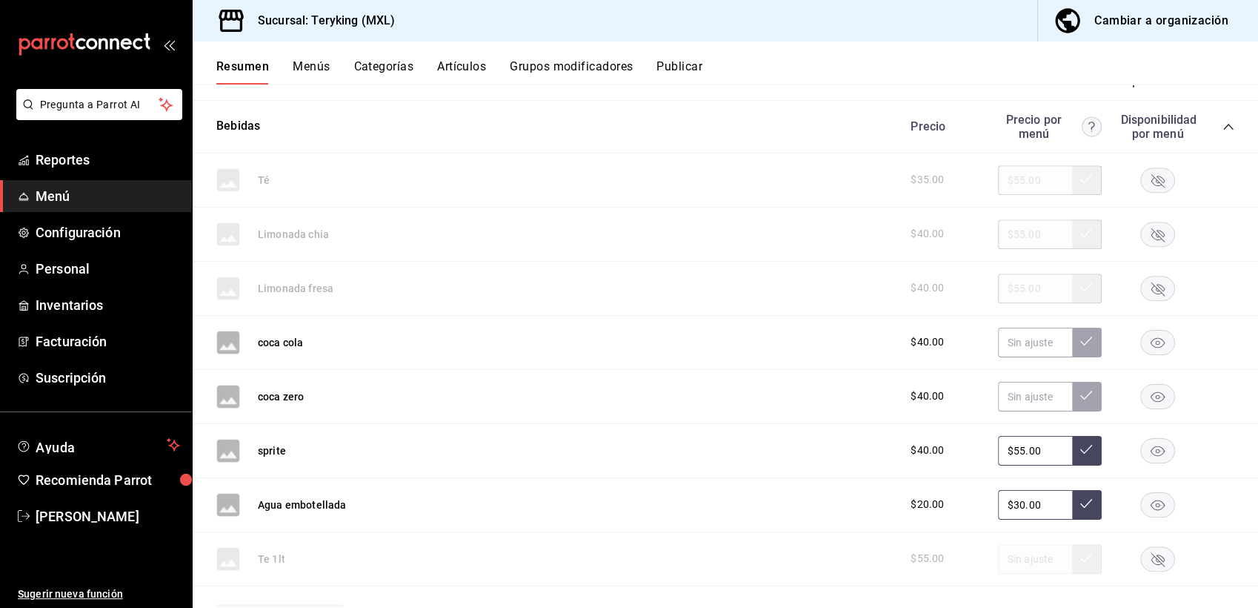
click at [1143, 190] on rect "button" at bounding box center [1158, 179] width 34 height 24
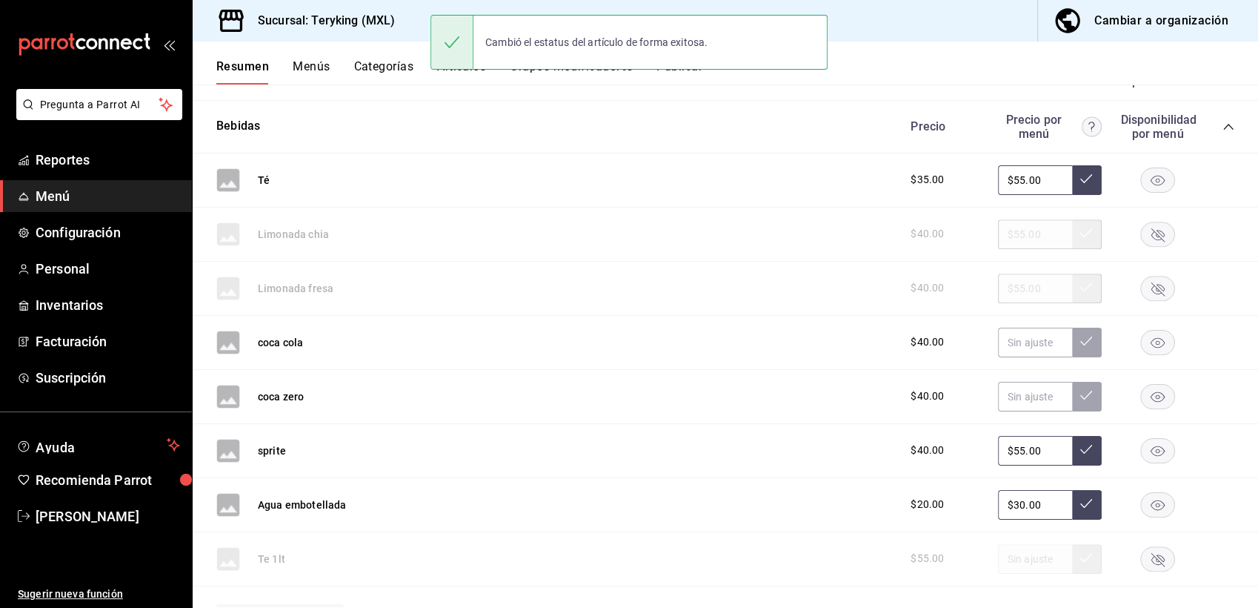
click at [1148, 239] on rect "button" at bounding box center [1158, 234] width 34 height 24
click at [1145, 300] on rect "button" at bounding box center [1158, 288] width 34 height 24
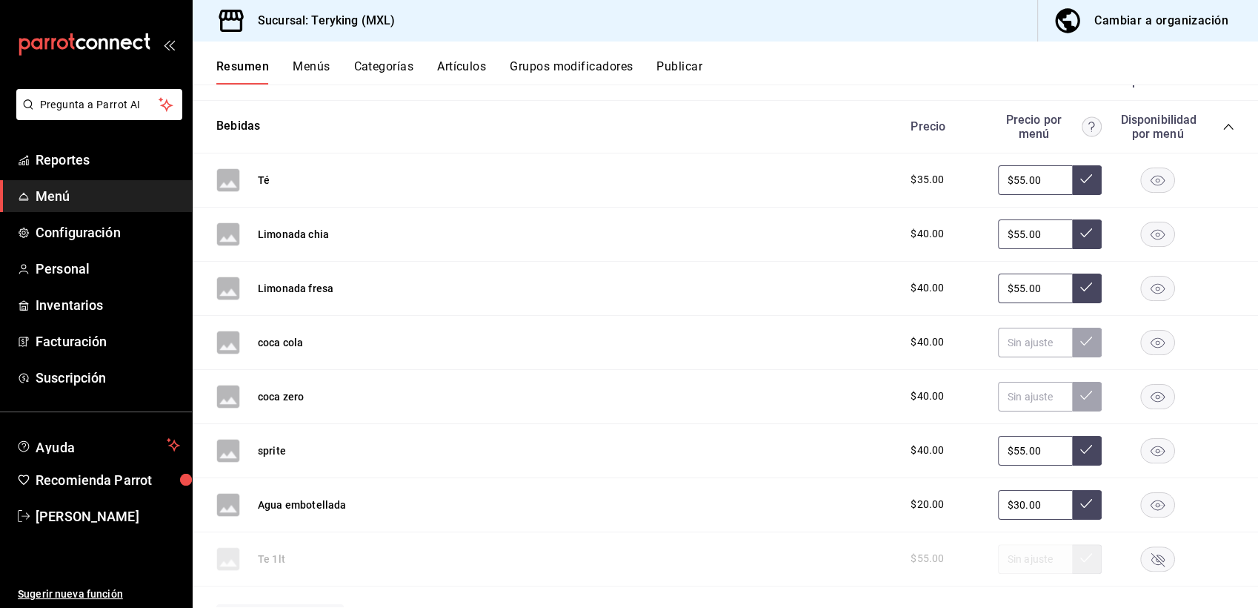
click at [1147, 403] on rect "button" at bounding box center [1158, 396] width 34 height 24
click at [697, 67] on button "Publicar" at bounding box center [679, 71] width 46 height 25
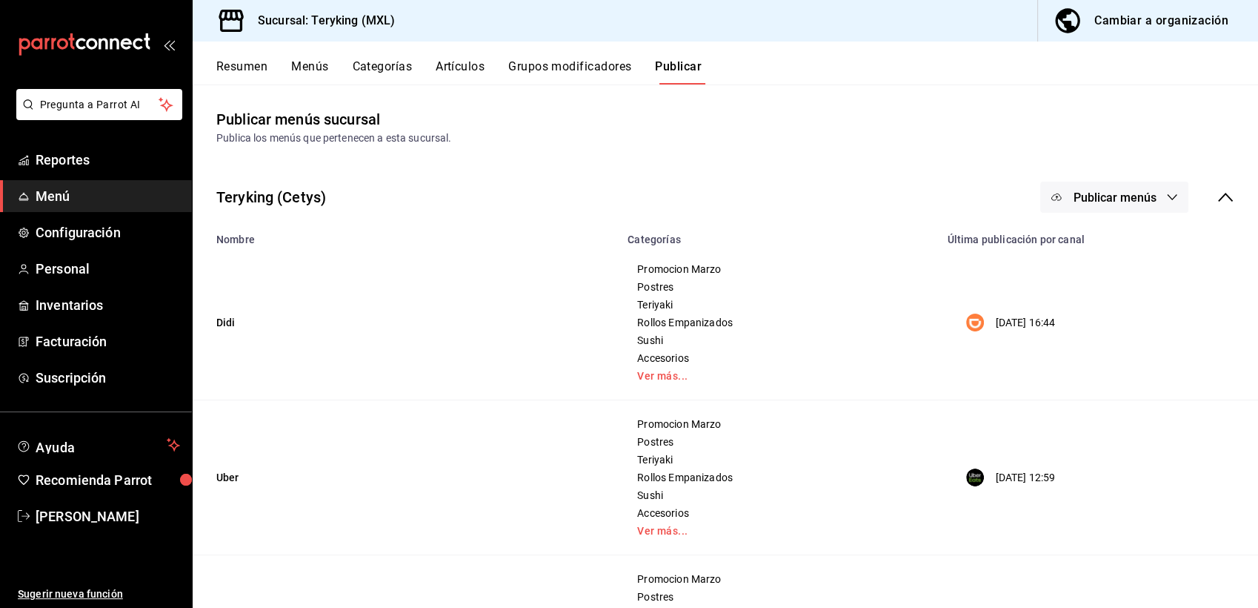
click at [1104, 193] on span "Publicar menús" at bounding box center [1114, 197] width 83 height 14
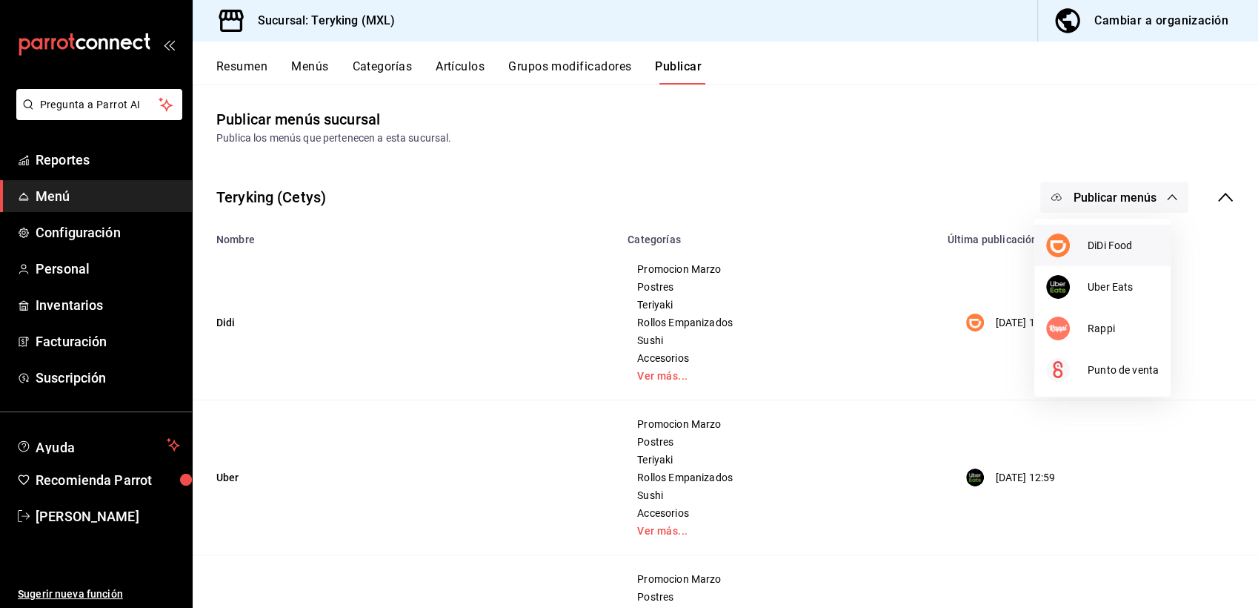
click at [1108, 245] on span "DiDi Food" at bounding box center [1123, 246] width 71 height 16
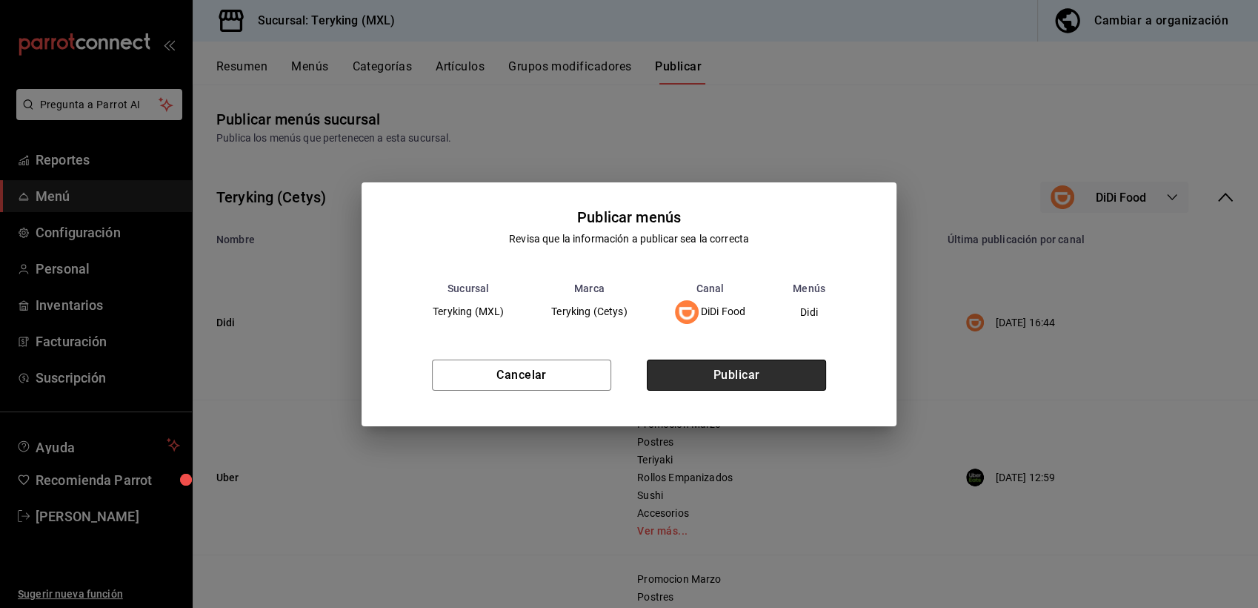
click at [778, 369] on button "Publicar" at bounding box center [736, 374] width 179 height 31
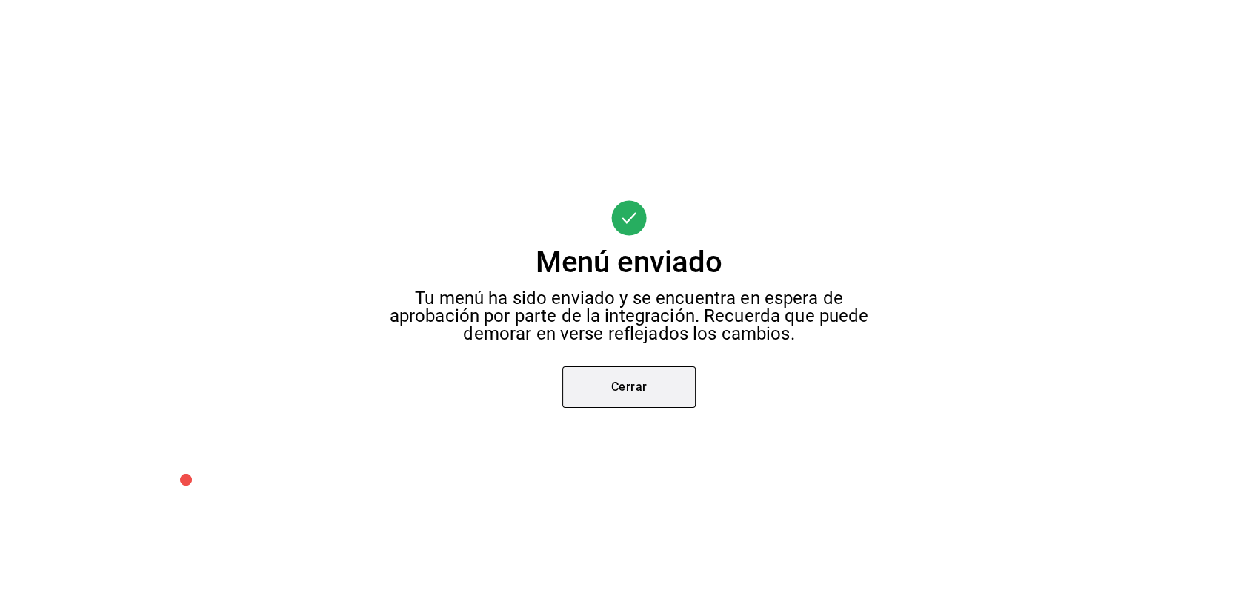
click at [627, 393] on button "Cerrar" at bounding box center [628, 386] width 133 height 41
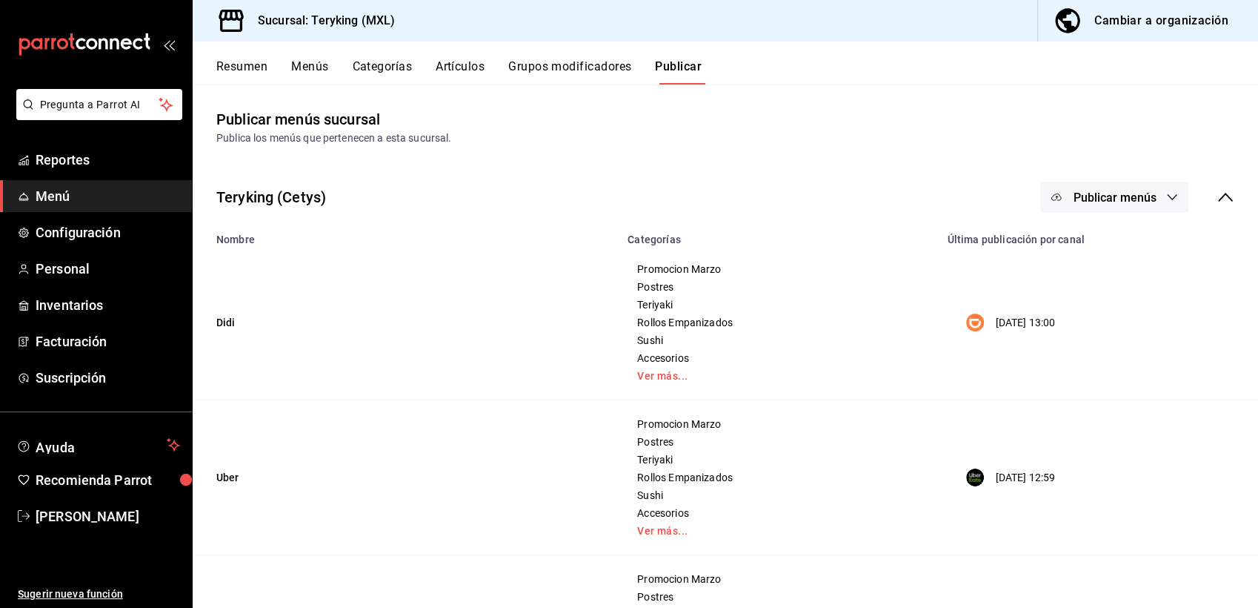
click at [242, 67] on button "Resumen" at bounding box center [241, 71] width 51 height 25
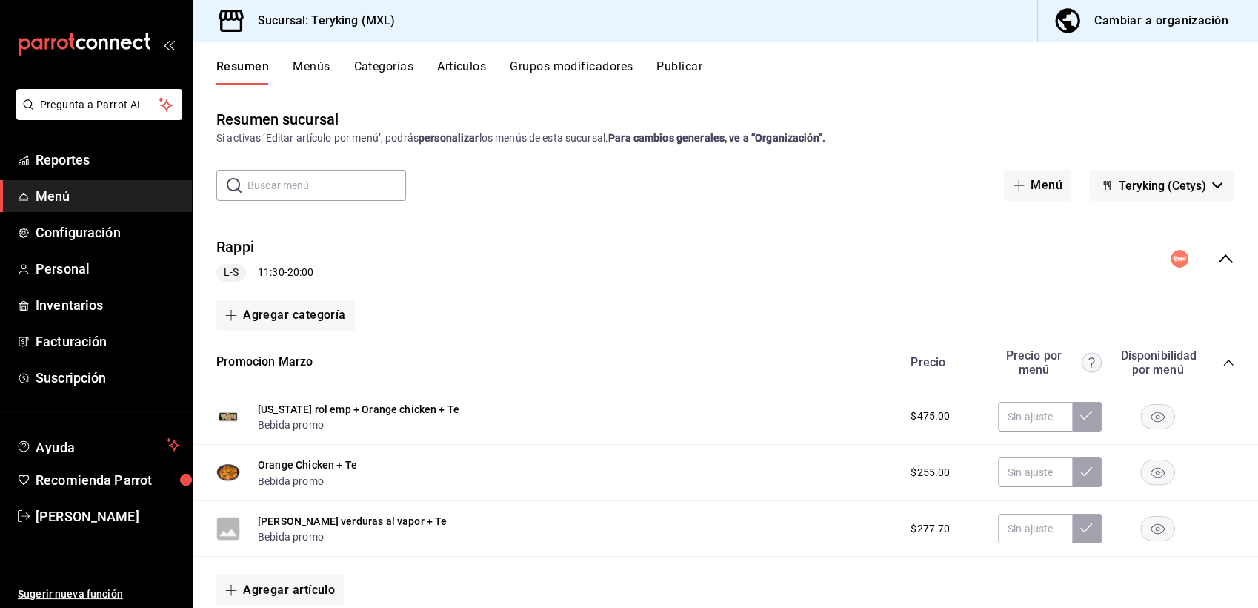
click at [1218, 258] on icon "collapse-menu-row" at bounding box center [1225, 258] width 15 height 9
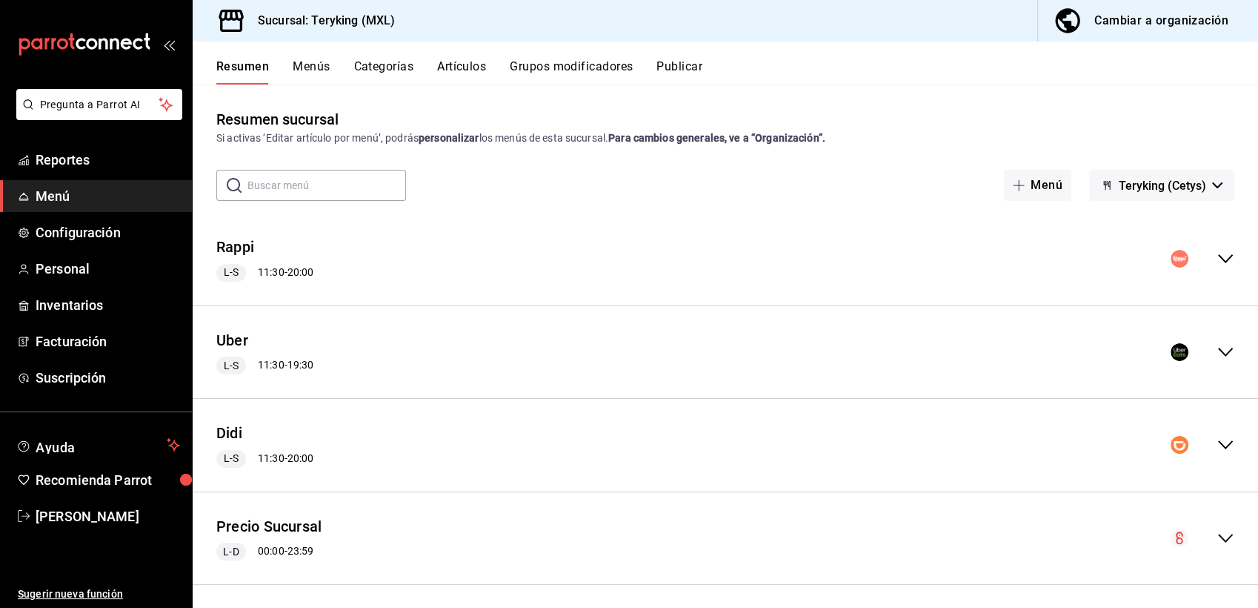
click at [1220, 538] on icon "collapse-menu-row" at bounding box center [1226, 538] width 18 height 18
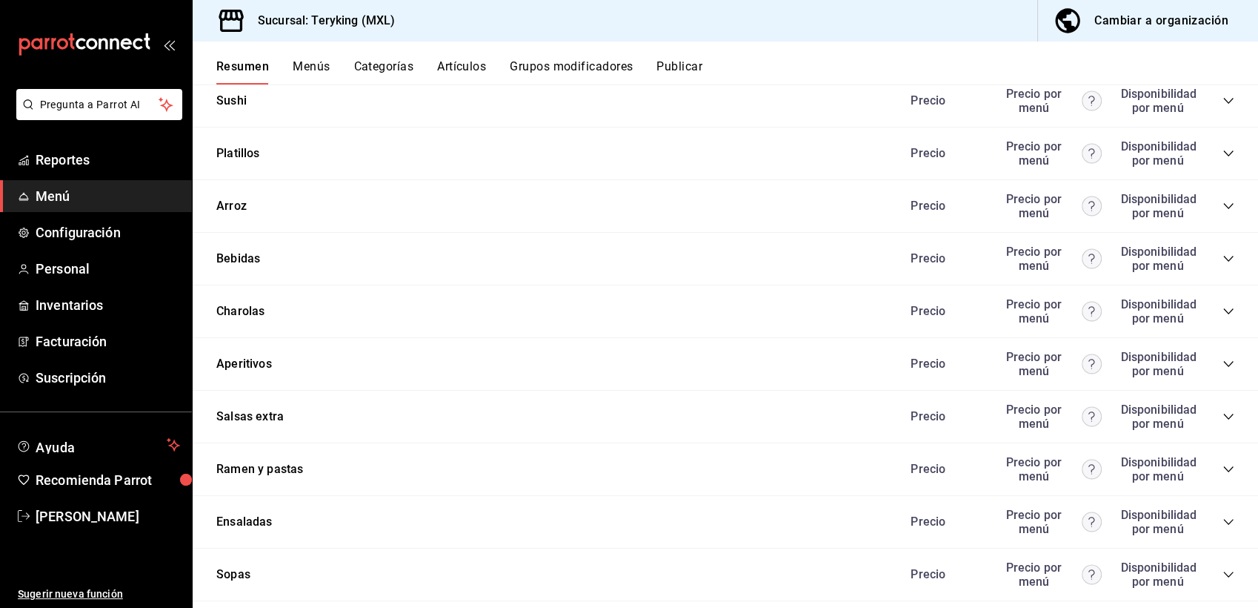
scroll to position [952, 0]
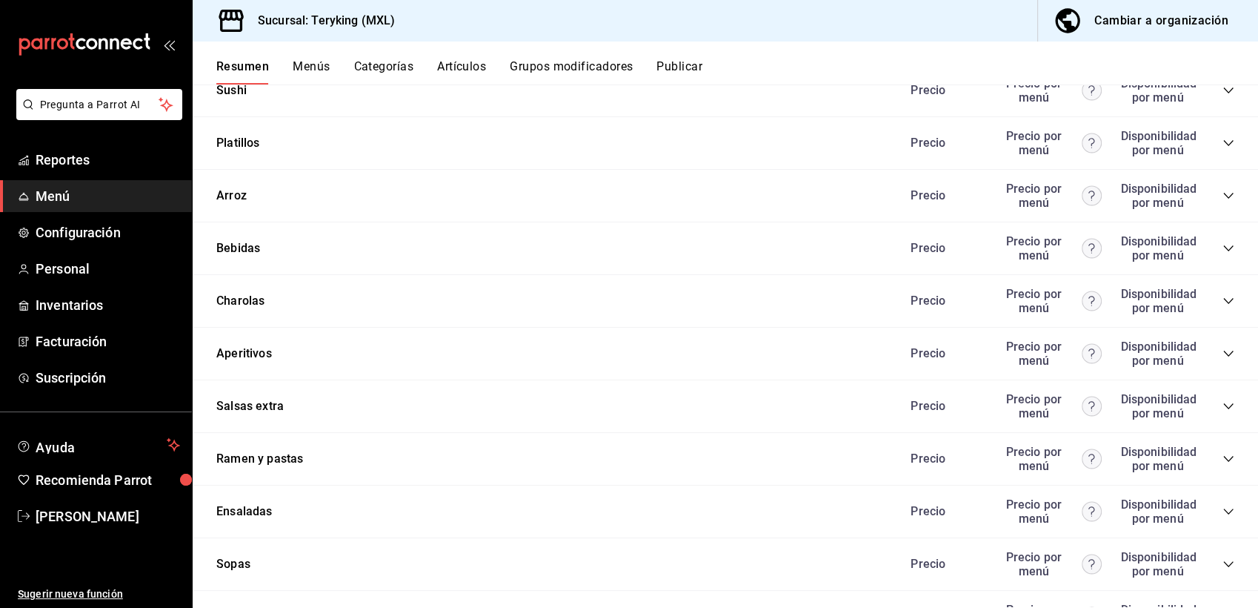
click at [1222, 306] on icon "collapse-category-row" at bounding box center [1228, 301] width 12 height 12
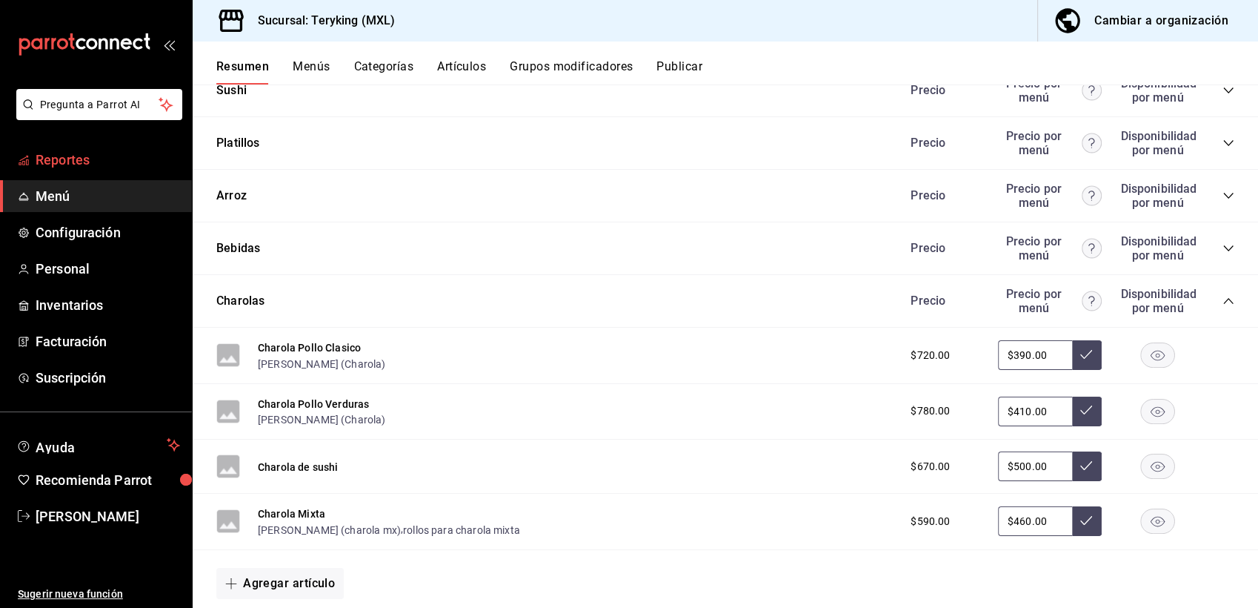
click at [70, 157] on span "Reportes" at bounding box center [108, 160] width 144 height 20
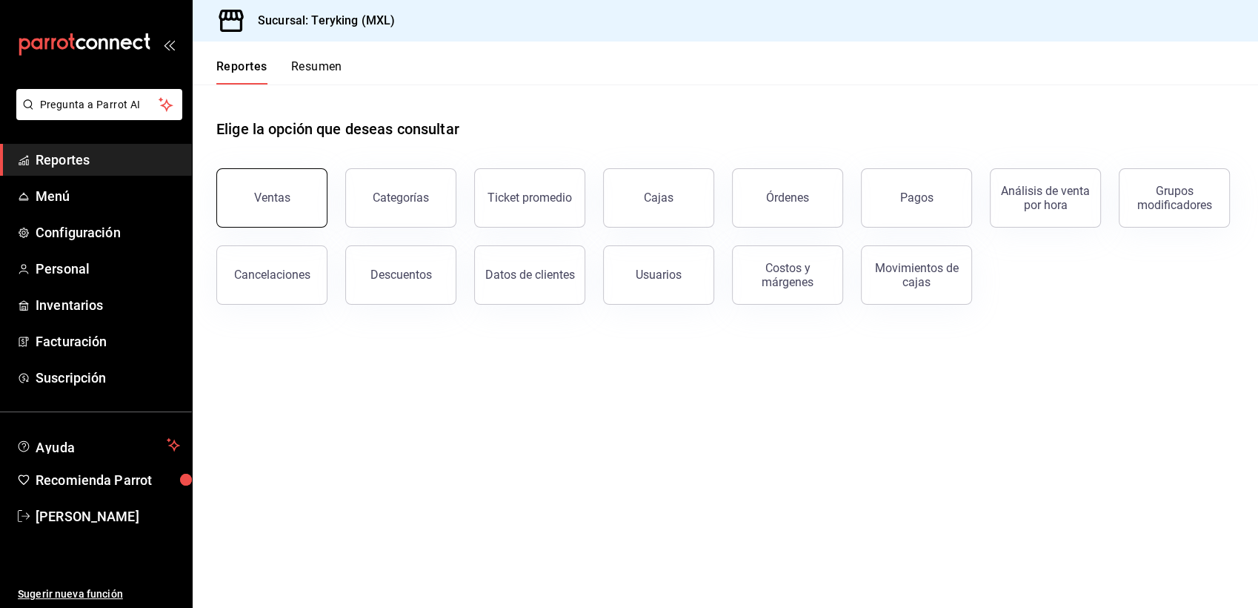
click at [279, 196] on div "Ventas" at bounding box center [272, 197] width 36 height 14
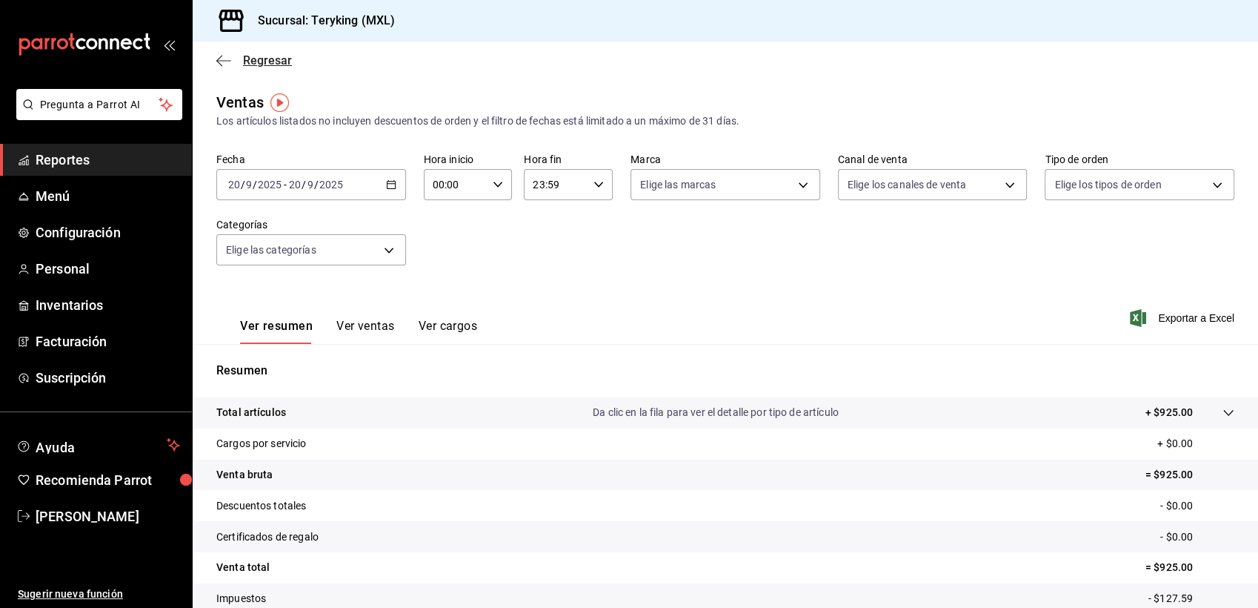
click at [264, 62] on span "Regresar" at bounding box center [267, 60] width 49 height 14
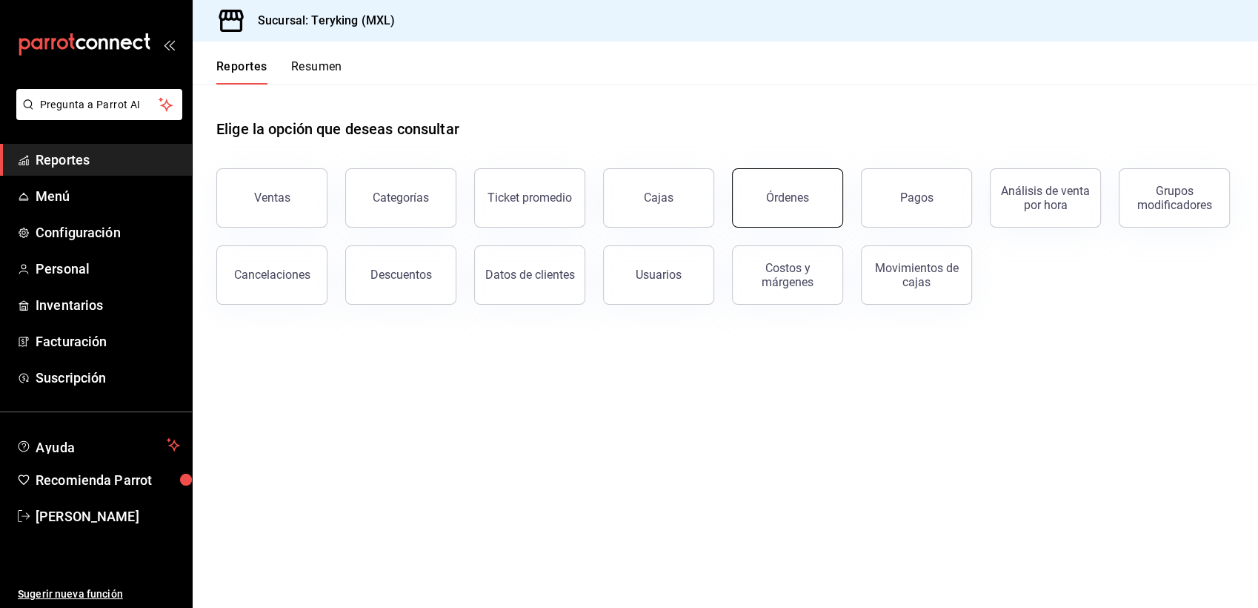
click at [811, 187] on button "Órdenes" at bounding box center [787, 197] width 111 height 59
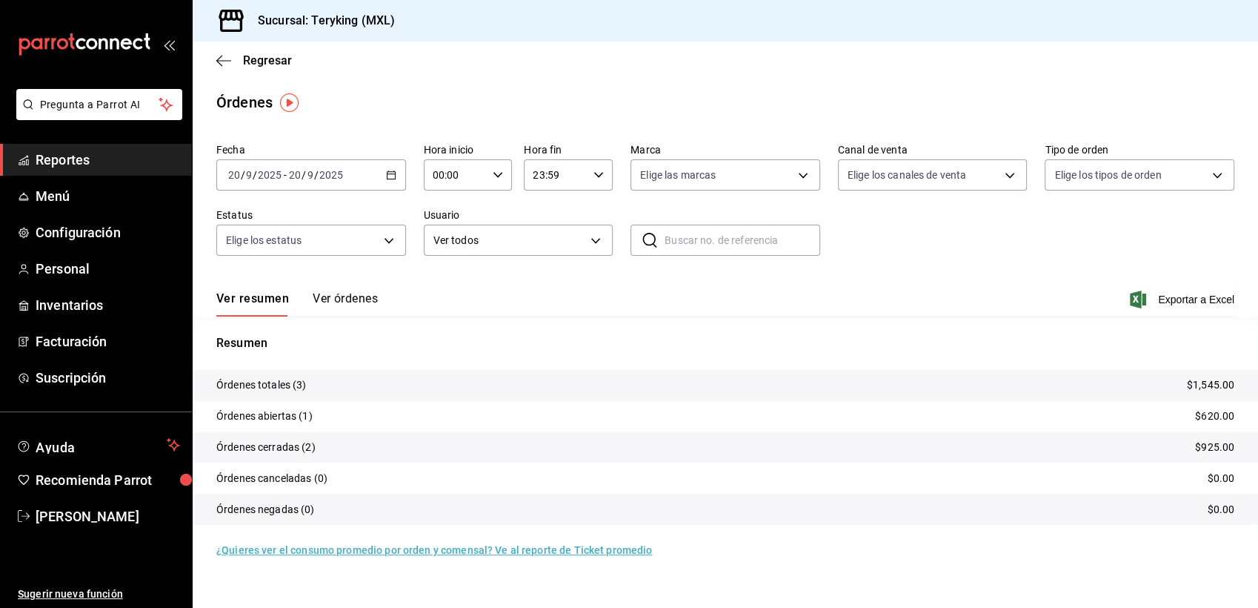
click at [351, 299] on button "Ver órdenes" at bounding box center [345, 303] width 65 height 25
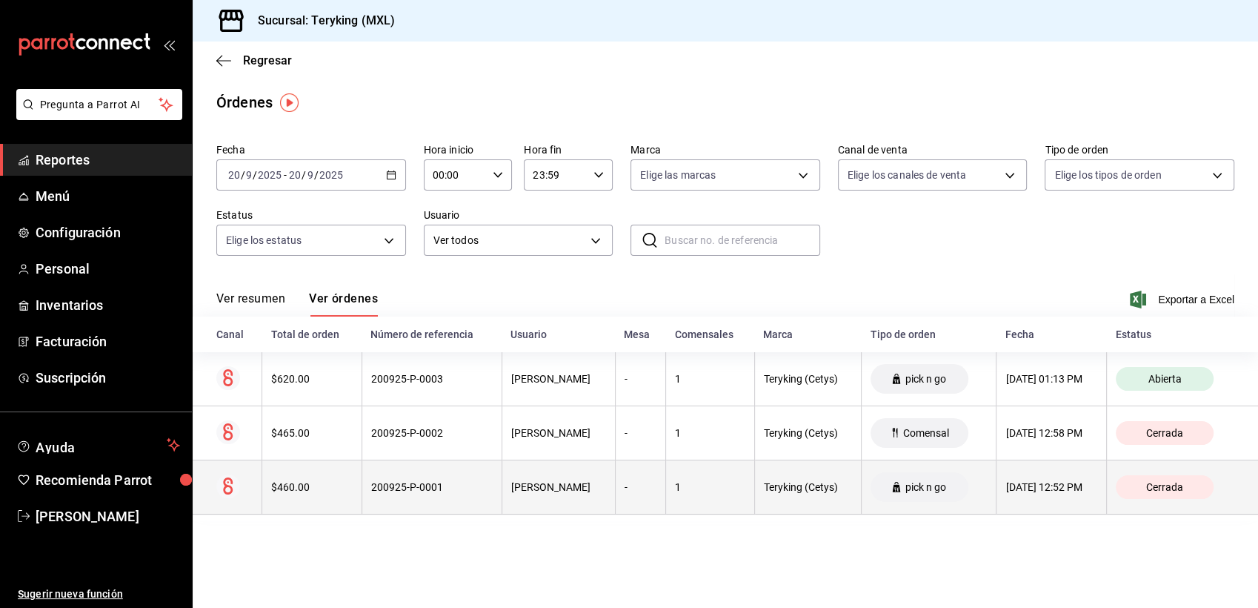
click at [415, 496] on th "200925-P-0001" at bounding box center [432, 487] width 140 height 54
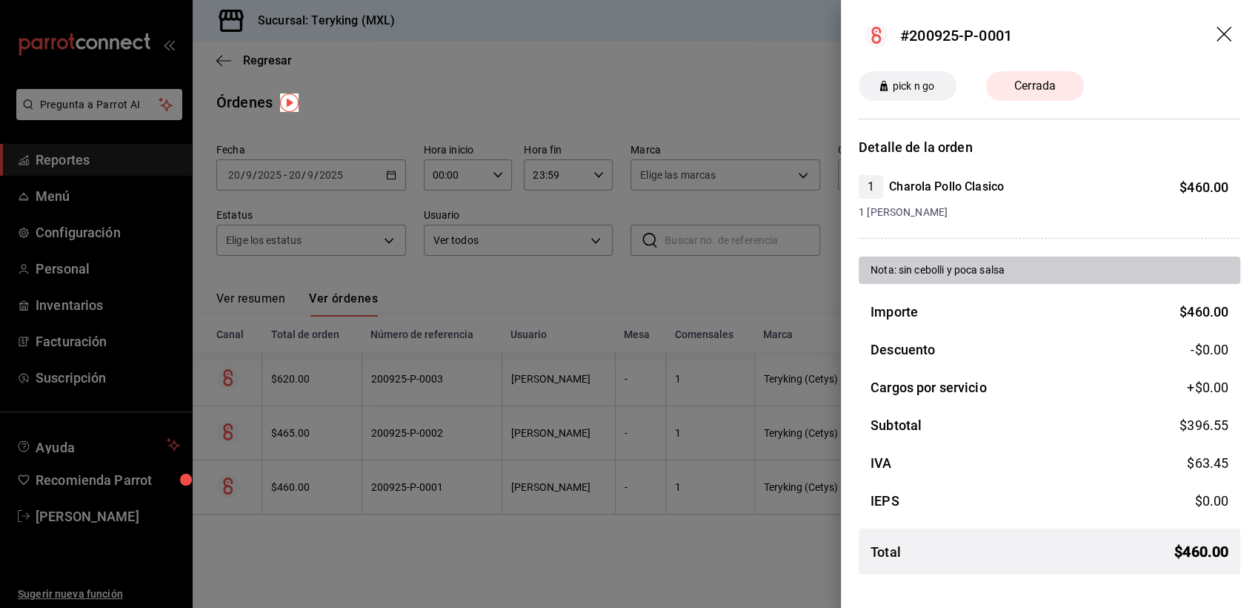
click at [401, 551] on div at bounding box center [629, 304] width 1258 height 608
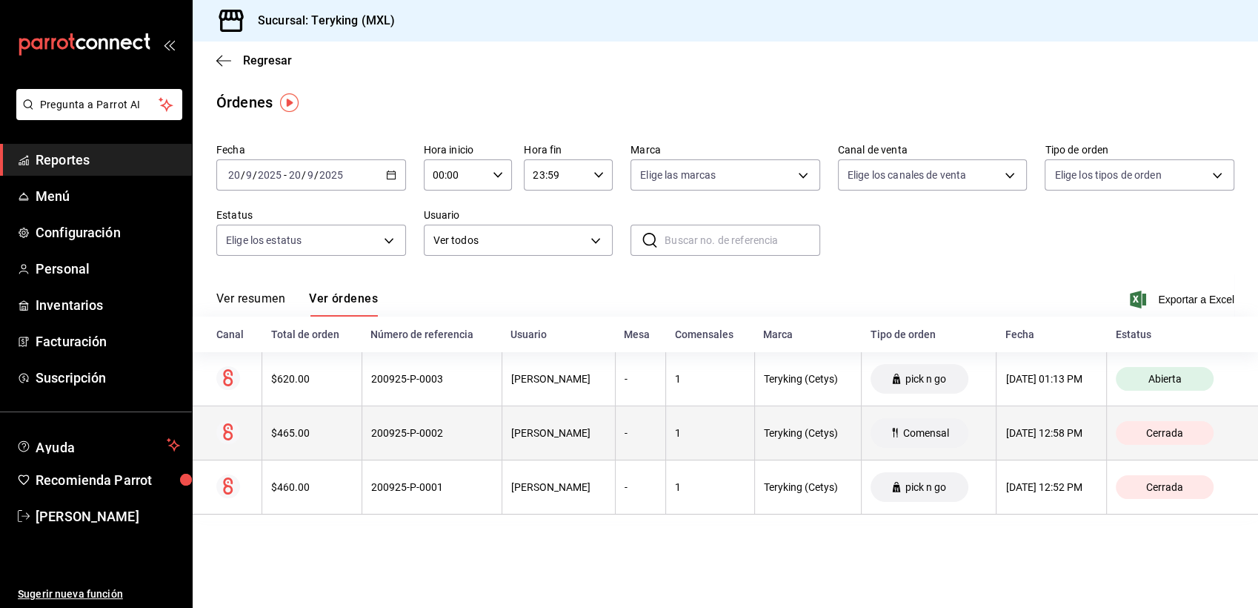
click at [404, 439] on div "200925-P-0002" at bounding box center [432, 433] width 122 height 12
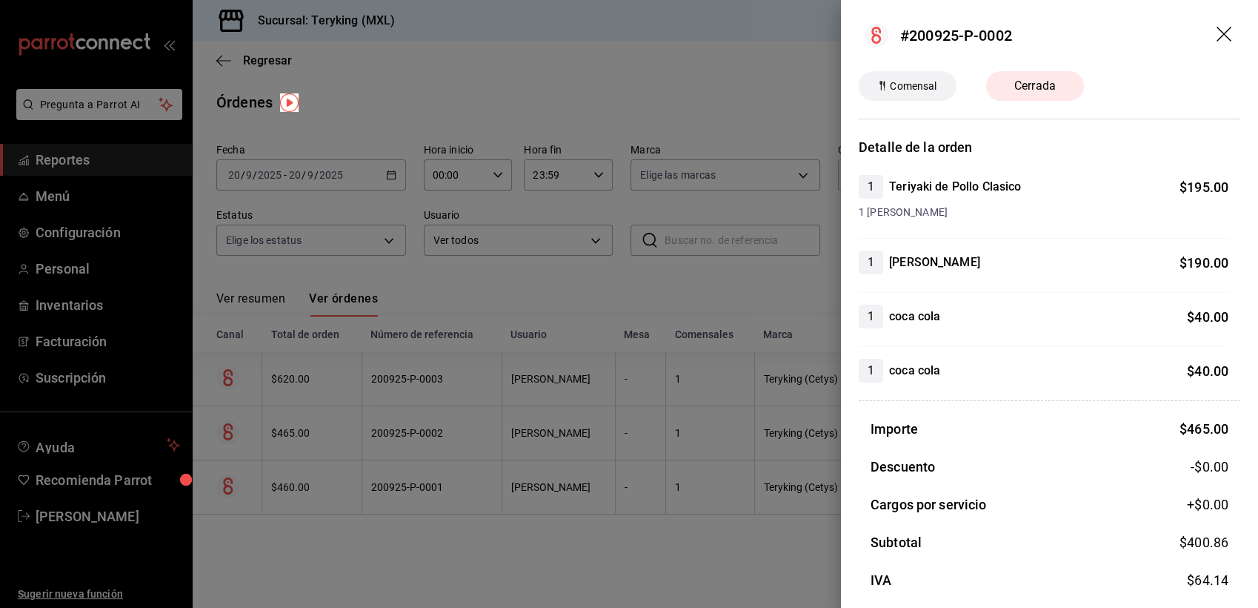
click at [373, 543] on div at bounding box center [629, 304] width 1258 height 608
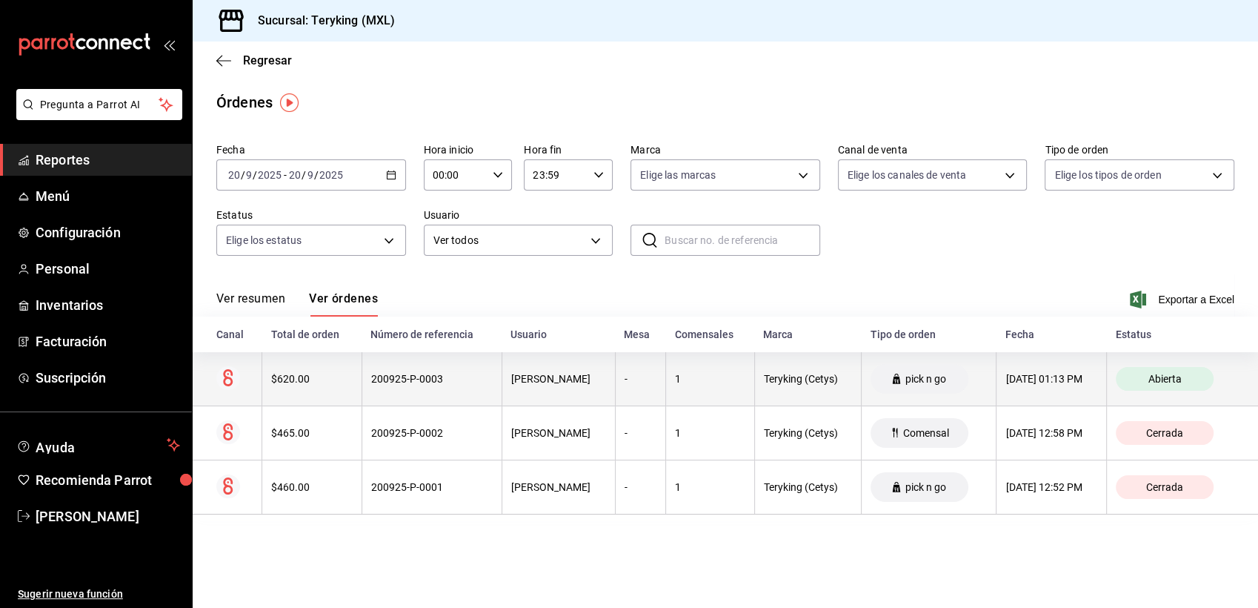
click at [439, 381] on div "200925-P-0003" at bounding box center [432, 379] width 122 height 12
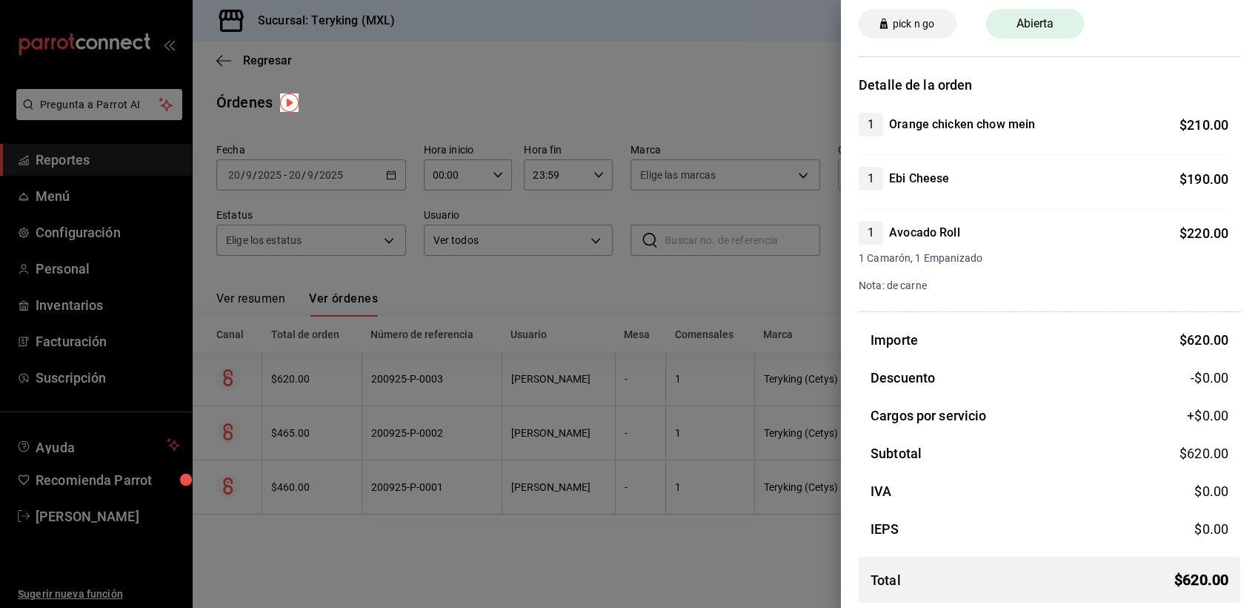
scroll to position [68, 0]
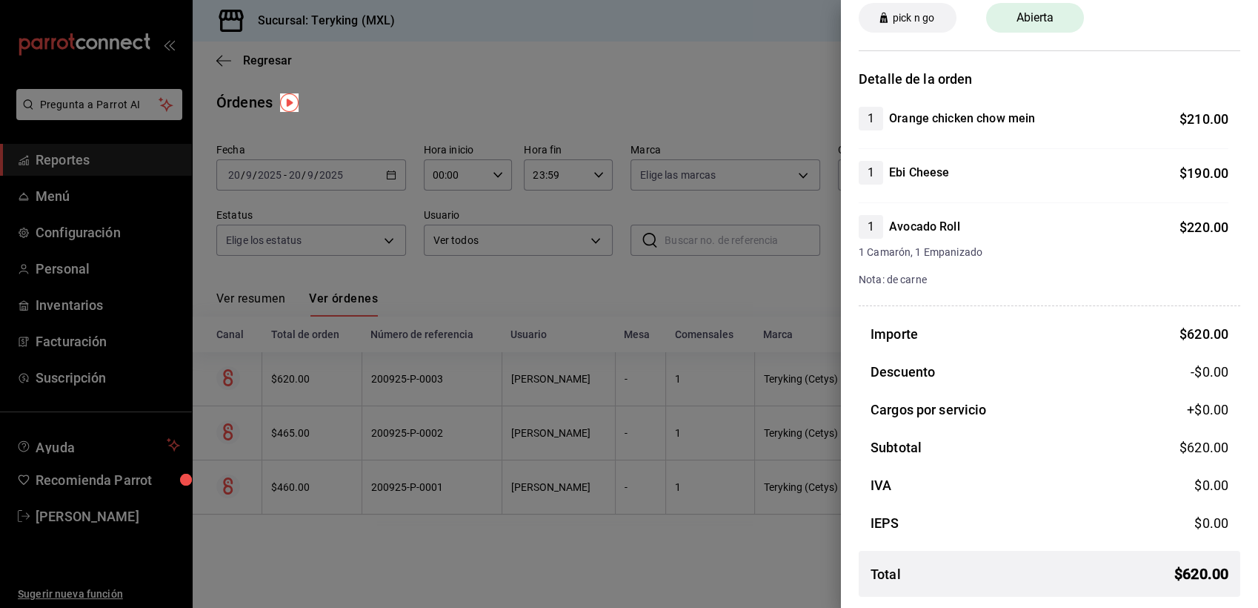
click at [736, 299] on div at bounding box center [629, 304] width 1258 height 608
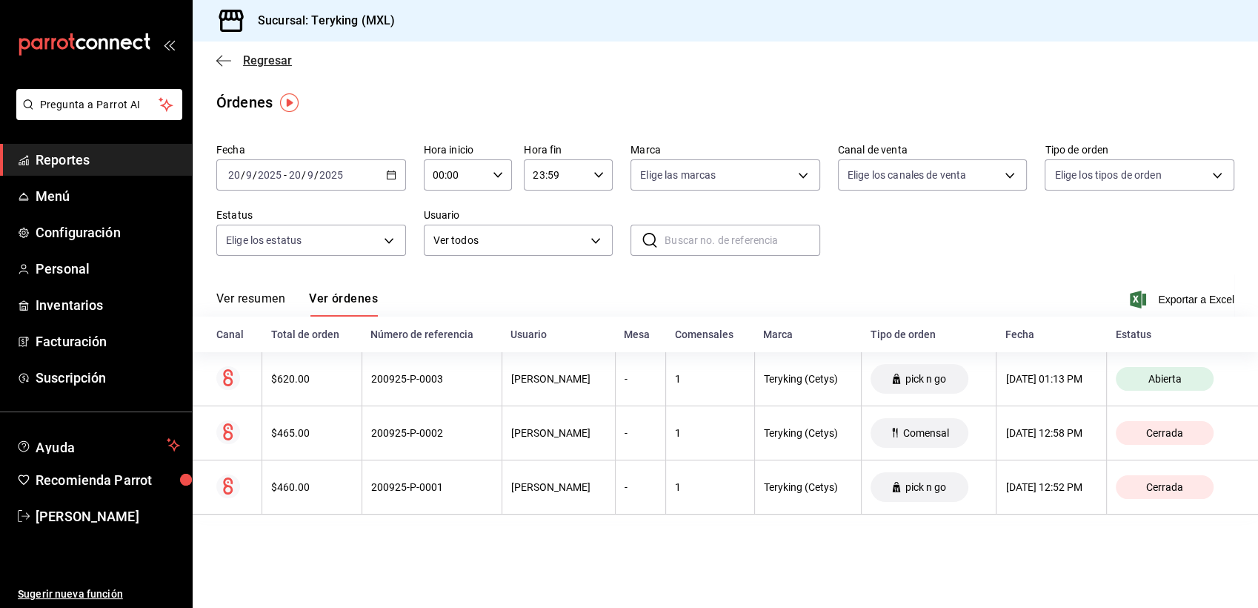
click at [285, 62] on span "Regresar" at bounding box center [267, 60] width 49 height 14
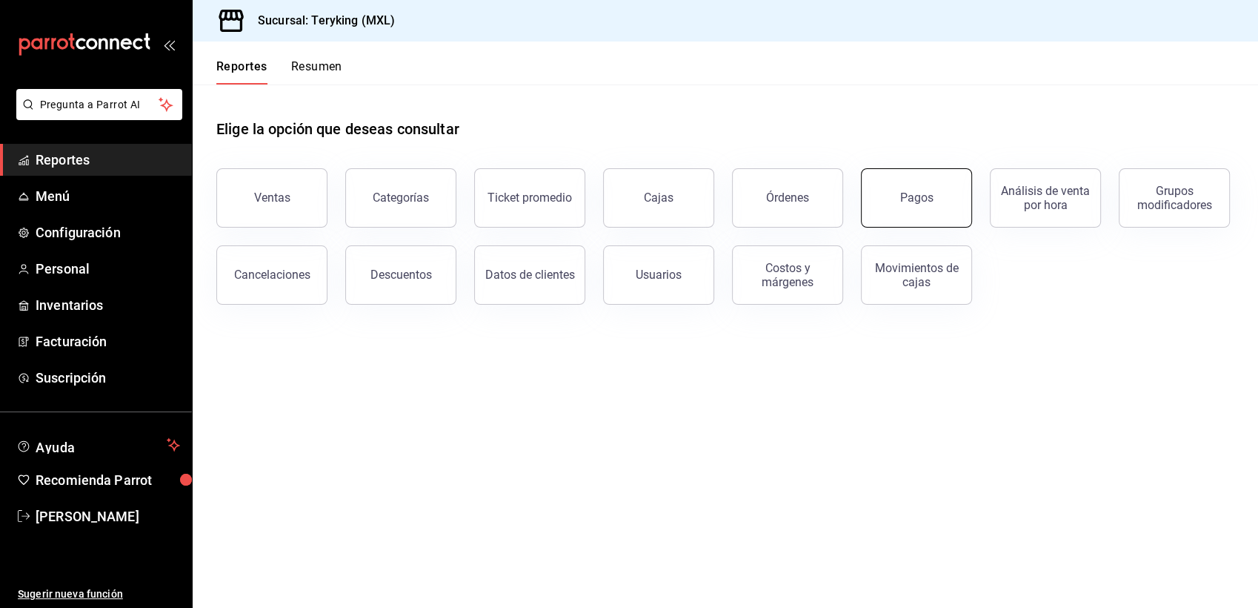
click at [883, 213] on button "Pagos" at bounding box center [916, 197] width 111 height 59
